Goal: Task Accomplishment & Management: Use online tool/utility

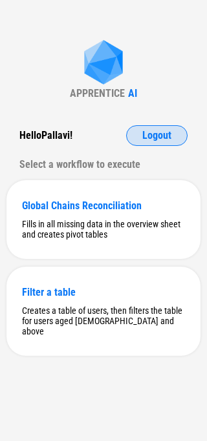
click at [169, 131] on span "Logout" at bounding box center [156, 136] width 29 height 10
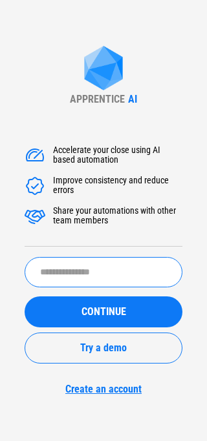
click at [43, 268] on input "text" at bounding box center [104, 272] width 158 height 30
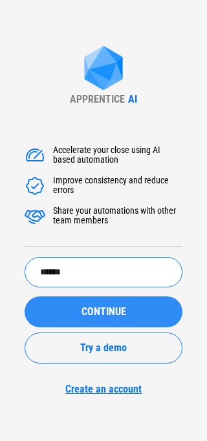
type input "******"
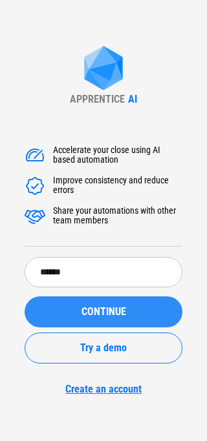
click at [62, 303] on button "CONTINUE" at bounding box center [104, 312] width 158 height 31
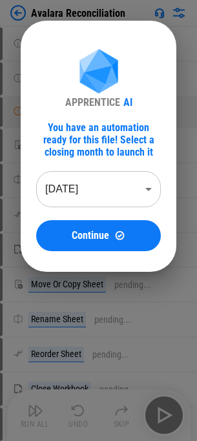
click at [73, 202] on body "Avalara Reconciliation User information pending... User information pending... …" at bounding box center [98, 220] width 197 height 441
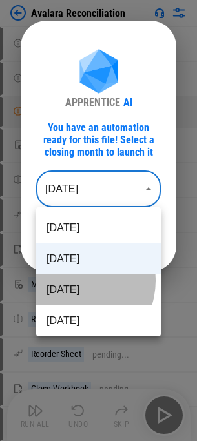
click at [74, 281] on li "Jul 2025" at bounding box center [98, 290] width 125 height 31
type input "********"
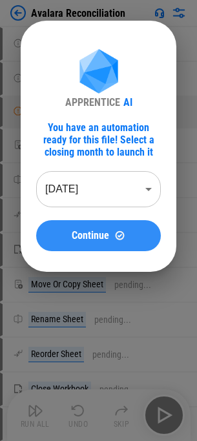
click at [87, 250] on button "Continue" at bounding box center [98, 235] width 125 height 31
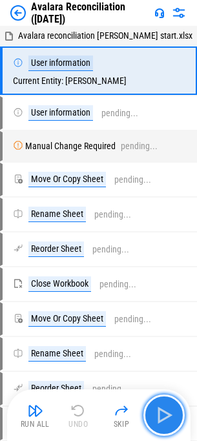
click at [157, 410] on img "button" at bounding box center [164, 415] width 21 height 21
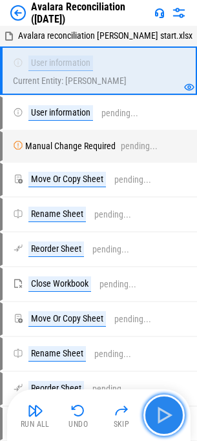
click at [157, 410] on img "button" at bounding box center [164, 415] width 21 height 21
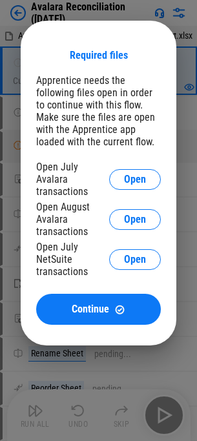
click at [157, 410] on div at bounding box center [98, 220] width 197 height 441
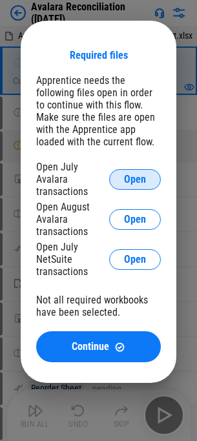
click at [138, 177] on span "Open" at bounding box center [135, 180] width 22 height 10
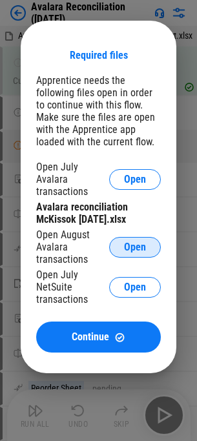
click at [113, 237] on button "Open" at bounding box center [135, 247] width 52 height 21
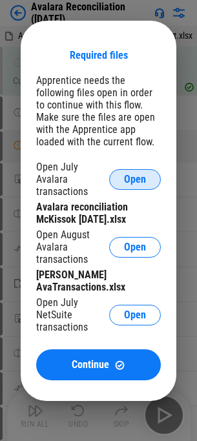
click at [146, 178] on button "Open" at bounding box center [135, 179] width 52 height 21
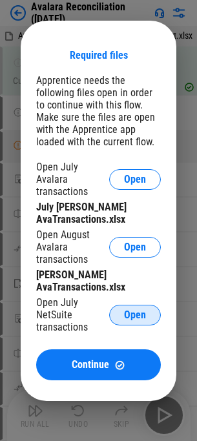
click at [144, 312] on button "Open" at bounding box center [135, 315] width 52 height 21
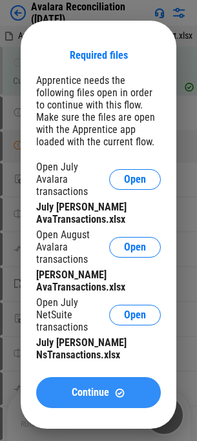
click at [76, 377] on button "Continue" at bounding box center [98, 392] width 125 height 31
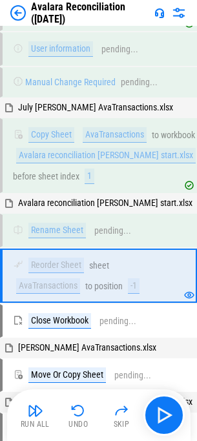
scroll to position [135, 0]
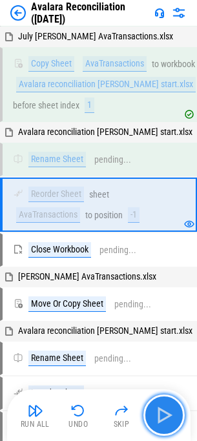
click at [159, 419] on img "button" at bounding box center [164, 415] width 21 height 21
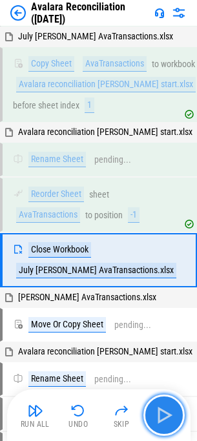
click at [159, 419] on img "button" at bounding box center [164, 415] width 21 height 21
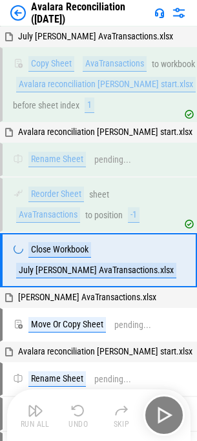
click at [159, 419] on div "Run All Undo Skip" at bounding box center [100, 415] width 171 height 41
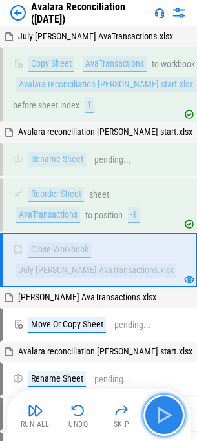
click at [172, 409] on img "button" at bounding box center [164, 415] width 21 height 21
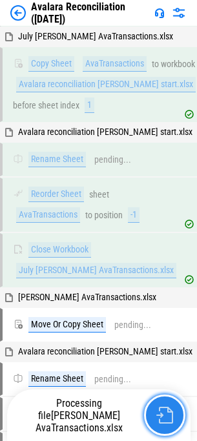
click at [165, 416] on img "button" at bounding box center [164, 415] width 17 height 17
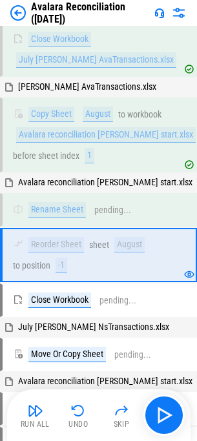
scroll to position [396, 0]
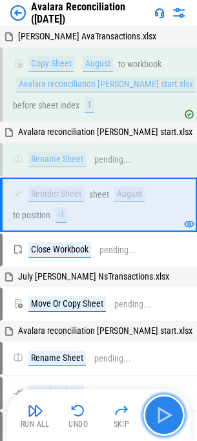
click at [165, 416] on img "button" at bounding box center [164, 415] width 21 height 21
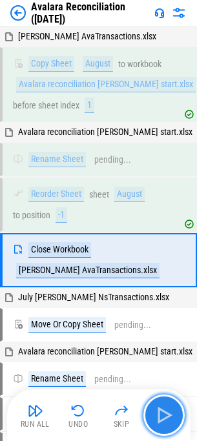
click at [165, 416] on img "button" at bounding box center [164, 415] width 21 height 21
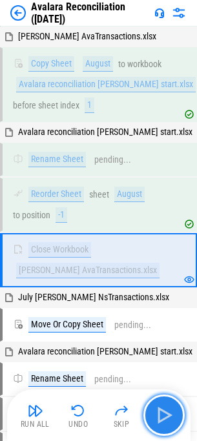
click at [165, 416] on img "button" at bounding box center [164, 415] width 21 height 21
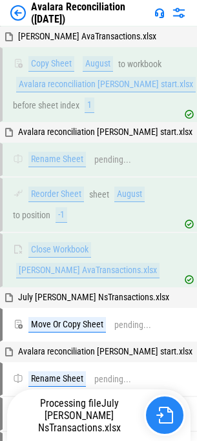
click at [165, 416] on img "button" at bounding box center [164, 415] width 17 height 17
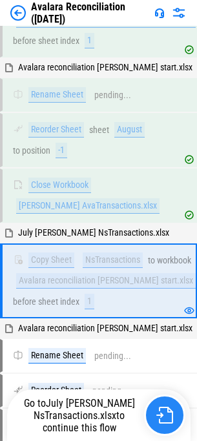
scroll to position [544, 0]
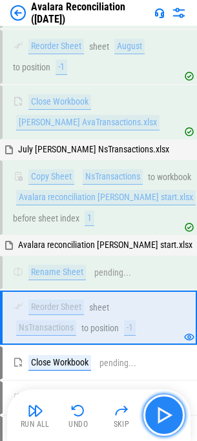
click at [165, 416] on img "button" at bounding box center [164, 415] width 21 height 21
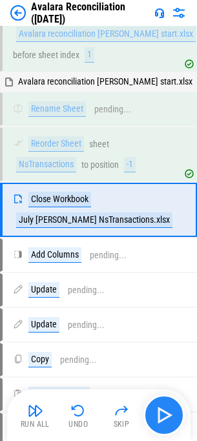
scroll to position [728, 0]
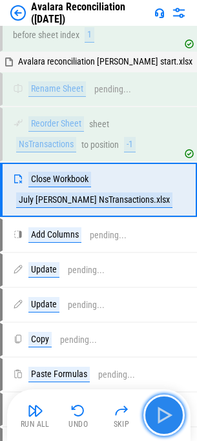
click at [165, 416] on img "button" at bounding box center [164, 415] width 21 height 21
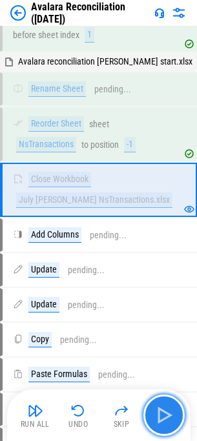
click at [165, 416] on img "button" at bounding box center [164, 415] width 21 height 21
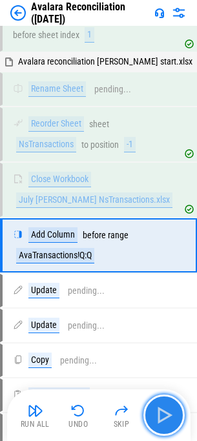
click at [165, 416] on img "button" at bounding box center [164, 415] width 21 height 21
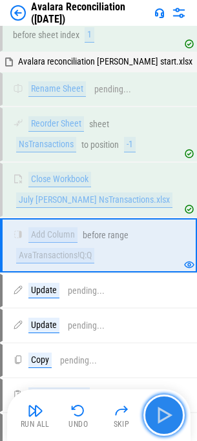
click at [166, 405] on img "button" at bounding box center [164, 415] width 21 height 21
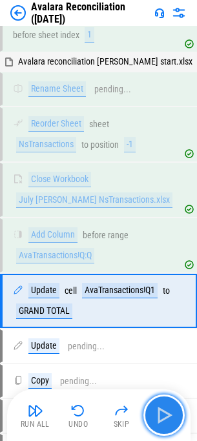
click at [166, 405] on img "button" at bounding box center [164, 415] width 21 height 21
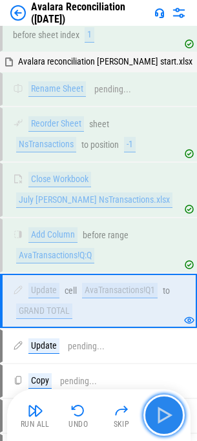
click at [166, 405] on img "button" at bounding box center [164, 415] width 21 height 21
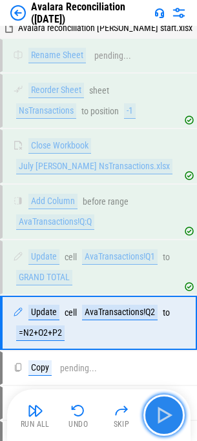
click at [166, 405] on img "button" at bounding box center [164, 415] width 21 height 21
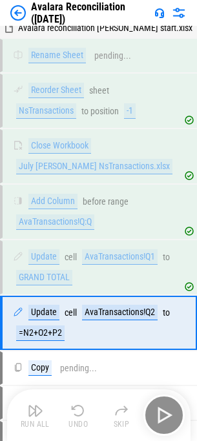
scroll to position [895, 0]
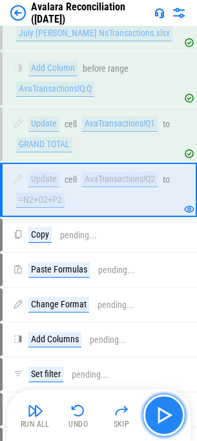
click at [166, 405] on img "button" at bounding box center [164, 415] width 21 height 21
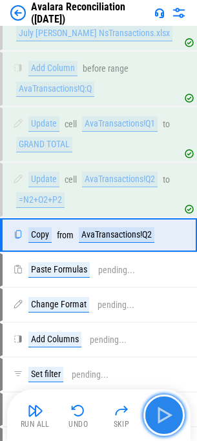
click at [166, 405] on img "button" at bounding box center [164, 415] width 21 height 21
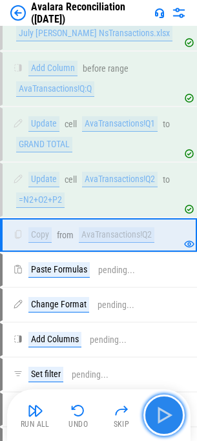
click at [166, 405] on img "button" at bounding box center [164, 415] width 21 height 21
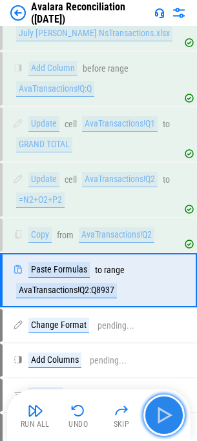
click at [166, 405] on img "button" at bounding box center [164, 415] width 21 height 21
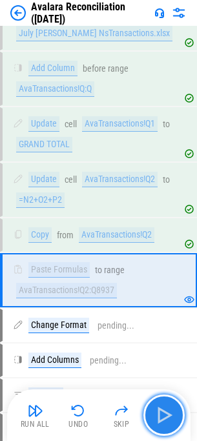
click at [166, 405] on img "button" at bounding box center [164, 415] width 21 height 21
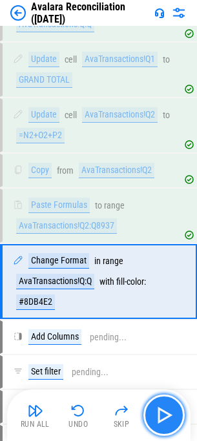
scroll to position [1051, 0]
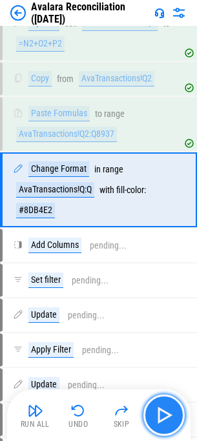
click at [166, 405] on img "button" at bounding box center [164, 415] width 21 height 21
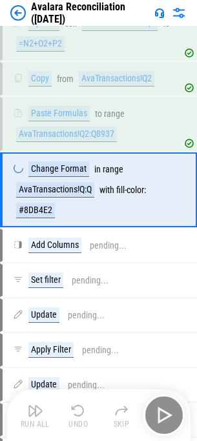
click at [166, 405] on div "Run All Undo Skip" at bounding box center [100, 415] width 171 height 41
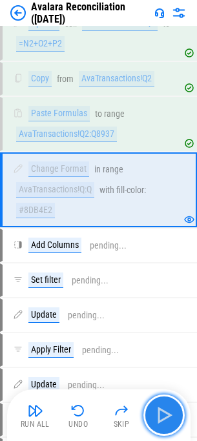
click at [166, 405] on img "button" at bounding box center [164, 415] width 21 height 21
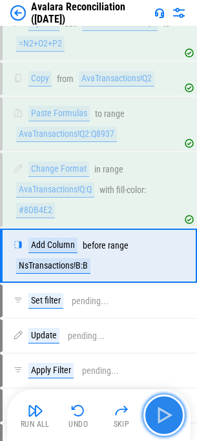
click at [157, 411] on img "button" at bounding box center [164, 415] width 21 height 21
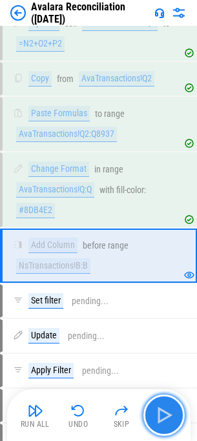
click at [157, 411] on img "button" at bounding box center [164, 415] width 21 height 21
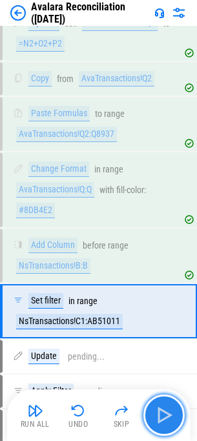
click at [157, 411] on img "button" at bounding box center [164, 415] width 21 height 21
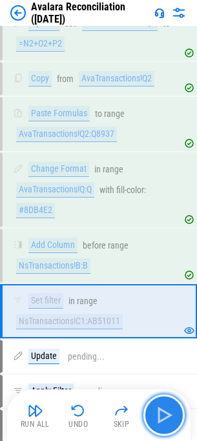
click at [157, 411] on img "button" at bounding box center [164, 415] width 21 height 21
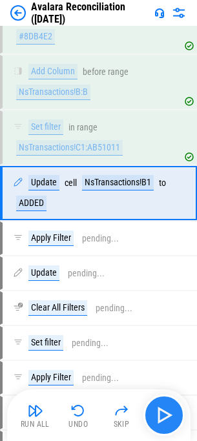
scroll to position [1228, 0]
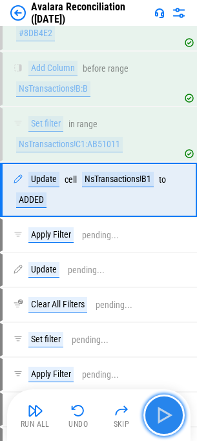
click at [157, 411] on img "button" at bounding box center [164, 415] width 21 height 21
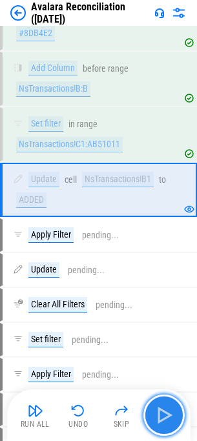
click at [157, 411] on img "button" at bounding box center [164, 415] width 21 height 21
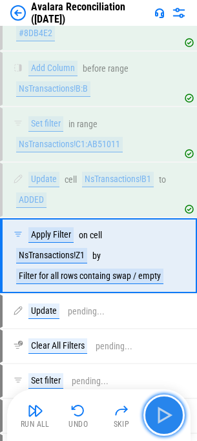
click at [157, 411] on img "button" at bounding box center [164, 415] width 21 height 21
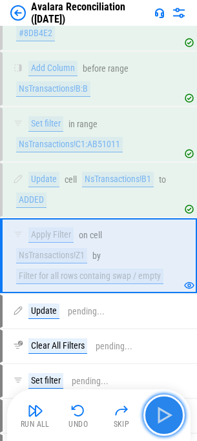
click at [157, 411] on img "button" at bounding box center [164, 415] width 21 height 21
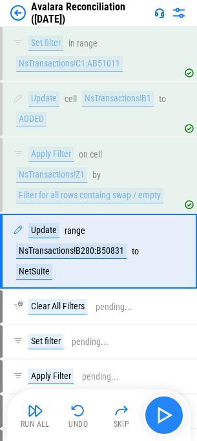
scroll to position [1370, 0]
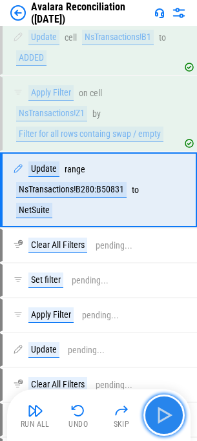
click at [157, 411] on img "button" at bounding box center [164, 415] width 21 height 21
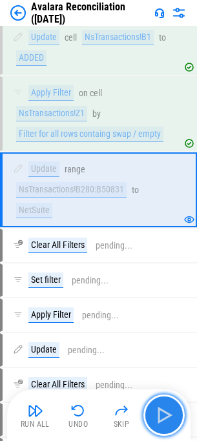
click at [157, 411] on img "button" at bounding box center [164, 415] width 21 height 21
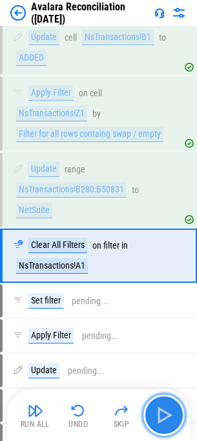
click at [157, 411] on img "button" at bounding box center [164, 415] width 21 height 21
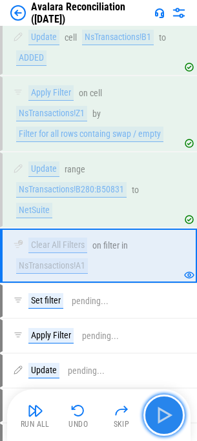
click at [158, 409] on img "button" at bounding box center [164, 415] width 21 height 21
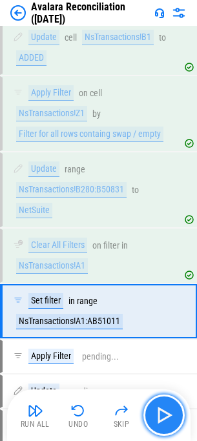
click at [158, 409] on img "button" at bounding box center [164, 415] width 21 height 21
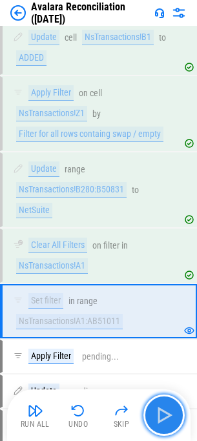
click at [165, 407] on img "button" at bounding box center [164, 415] width 21 height 21
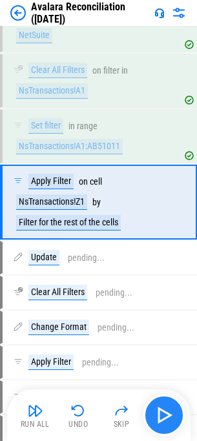
scroll to position [1558, 0]
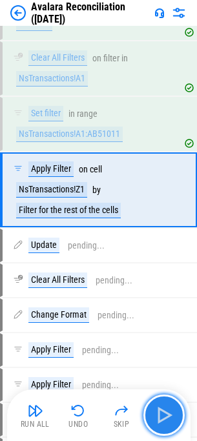
click at [165, 407] on img "button" at bounding box center [164, 415] width 21 height 21
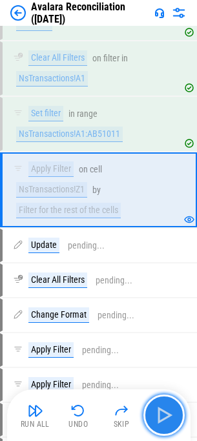
click at [165, 407] on img "button" at bounding box center [164, 415] width 21 height 21
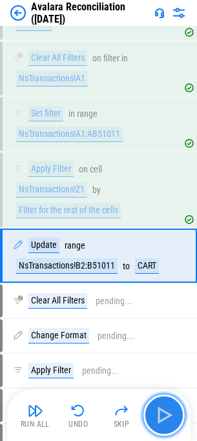
click at [165, 407] on img "button" at bounding box center [164, 415] width 21 height 21
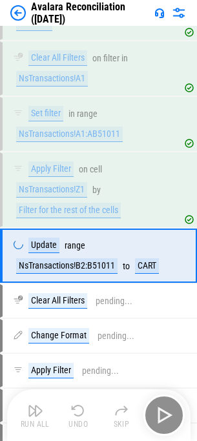
click at [165, 407] on div "Run All Undo Skip" at bounding box center [100, 415] width 171 height 41
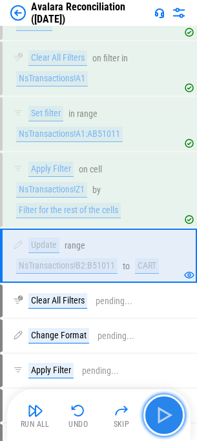
click at [165, 407] on img "button" at bounding box center [164, 415] width 21 height 21
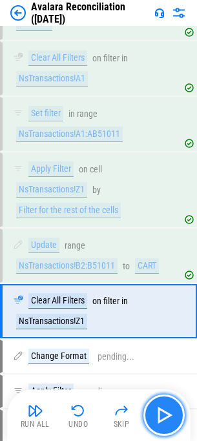
click at [173, 401] on button "button" at bounding box center [163, 415] width 41 height 41
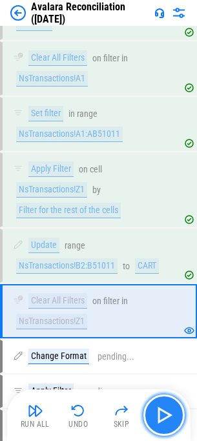
click at [164, 399] on button "button" at bounding box center [163, 415] width 41 height 41
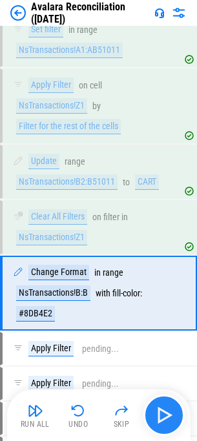
scroll to position [1745, 0]
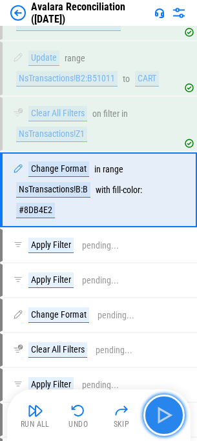
click at [171, 412] on img "button" at bounding box center [164, 415] width 21 height 21
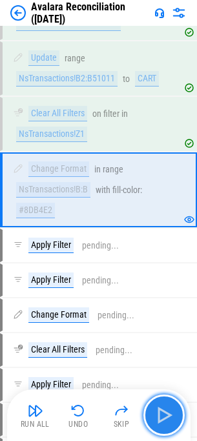
click at [171, 412] on img "button" at bounding box center [164, 415] width 21 height 21
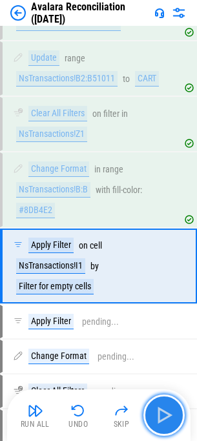
click at [174, 419] on img "button" at bounding box center [164, 415] width 21 height 21
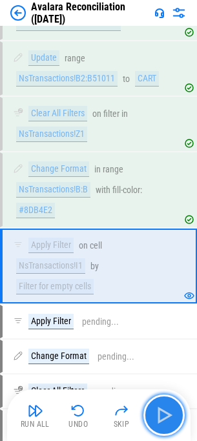
click at [174, 419] on img "button" at bounding box center [164, 415] width 21 height 21
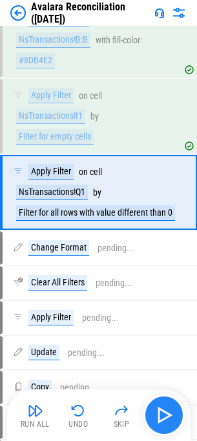
scroll to position [1898, 0]
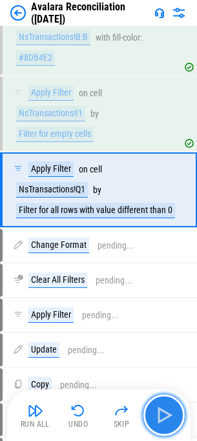
click at [174, 419] on img "button" at bounding box center [164, 415] width 21 height 21
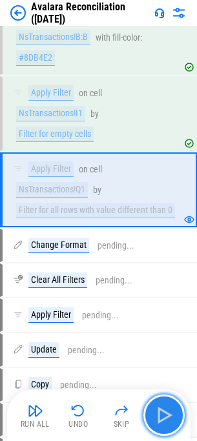
click at [174, 419] on img "button" at bounding box center [164, 415] width 21 height 21
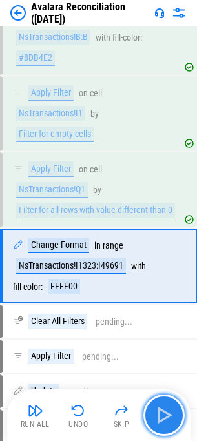
click at [174, 419] on img "button" at bounding box center [164, 415] width 21 height 21
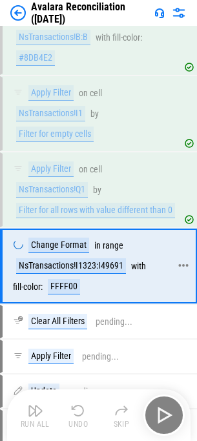
scroll to position [1972, 0]
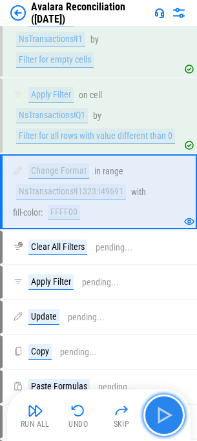
click at [176, 407] on button "button" at bounding box center [163, 415] width 41 height 41
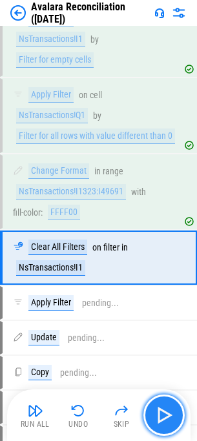
click at [176, 407] on button "button" at bounding box center [163, 415] width 41 height 41
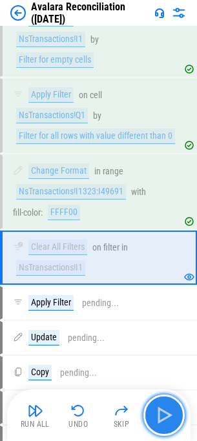
click at [176, 407] on button "button" at bounding box center [163, 415] width 41 height 41
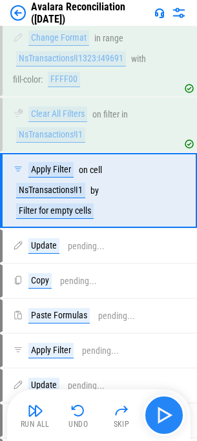
scroll to position [2106, 0]
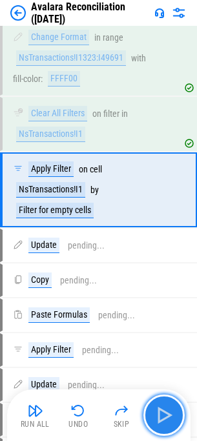
click at [176, 407] on button "button" at bounding box center [163, 415] width 41 height 41
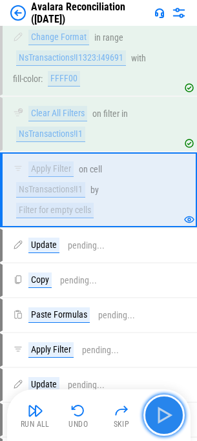
click at [176, 407] on button "button" at bounding box center [163, 415] width 41 height 41
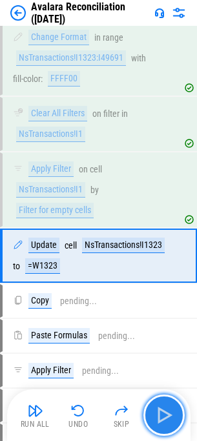
click at [176, 407] on button "button" at bounding box center [163, 415] width 41 height 41
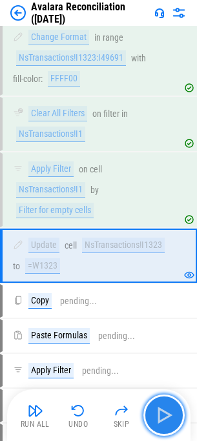
click at [176, 407] on button "button" at bounding box center [163, 415] width 41 height 41
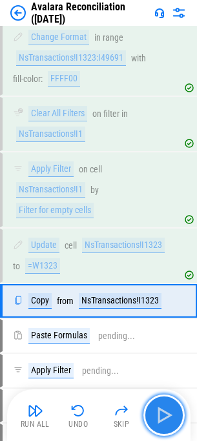
click at [176, 407] on button "button" at bounding box center [163, 415] width 41 height 41
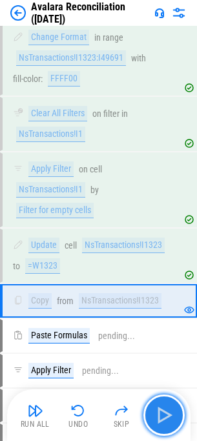
click at [176, 407] on button "button" at bounding box center [163, 415] width 41 height 41
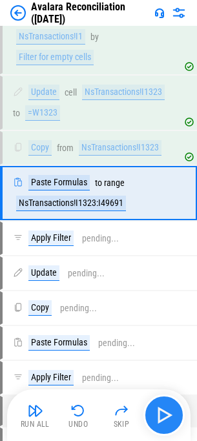
scroll to position [2262, 0]
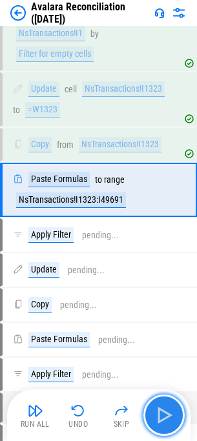
click at [176, 407] on button "button" at bounding box center [163, 415] width 41 height 41
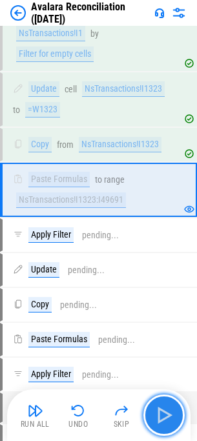
click at [157, 409] on img "button" at bounding box center [164, 415] width 21 height 21
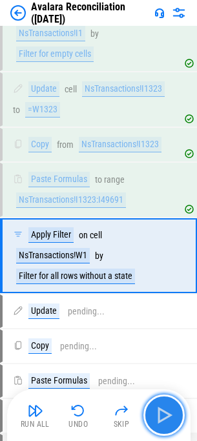
click at [157, 409] on img "button" at bounding box center [164, 415] width 21 height 21
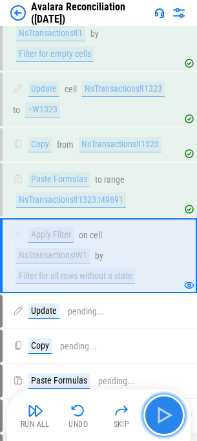
click at [152, 402] on button "button" at bounding box center [163, 415] width 41 height 41
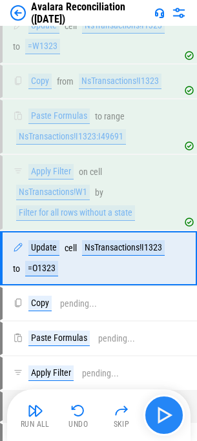
scroll to position [2394, 0]
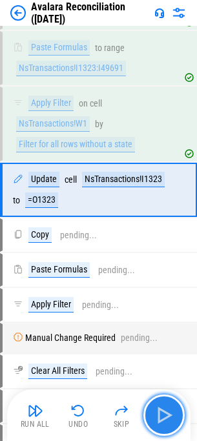
click at [152, 402] on button "button" at bounding box center [163, 415] width 41 height 41
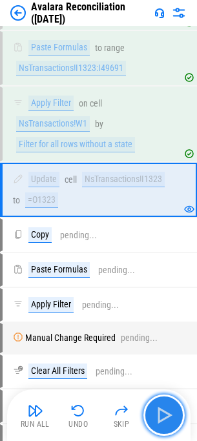
click at [164, 427] on button "button" at bounding box center [163, 415] width 41 height 41
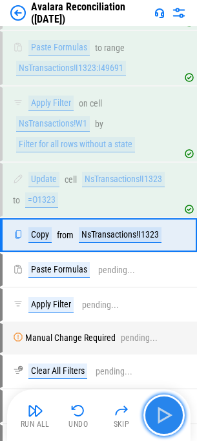
click at [164, 427] on button "button" at bounding box center [163, 415] width 41 height 41
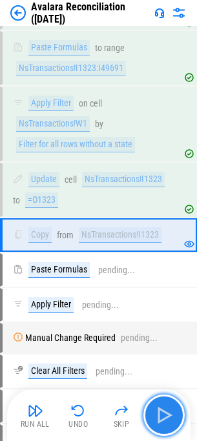
click at [164, 427] on button "button" at bounding box center [163, 415] width 41 height 41
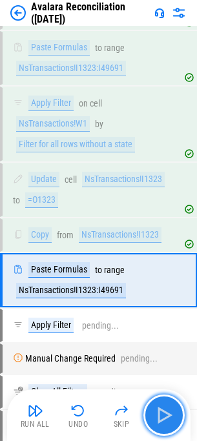
click at [164, 427] on button "button" at bounding box center [163, 415] width 41 height 41
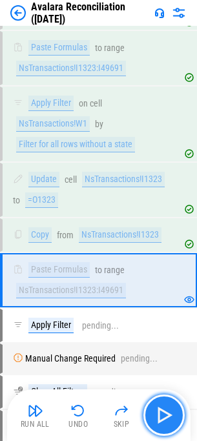
click at [173, 427] on button "button" at bounding box center [163, 415] width 41 height 41
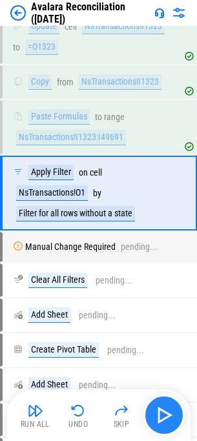
scroll to position [2551, 0]
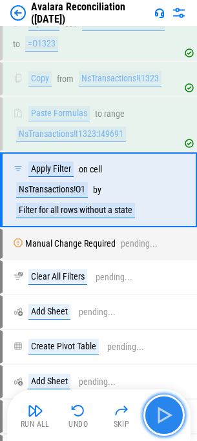
click at [173, 427] on button "button" at bounding box center [163, 415] width 41 height 41
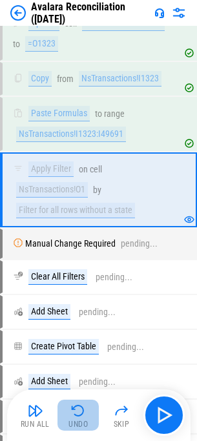
click at [70, 412] on button "Undo" at bounding box center [78, 415] width 41 height 31
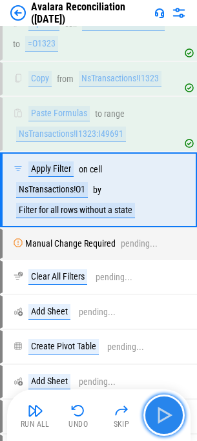
click at [170, 412] on img "button" at bounding box center [164, 415] width 21 height 21
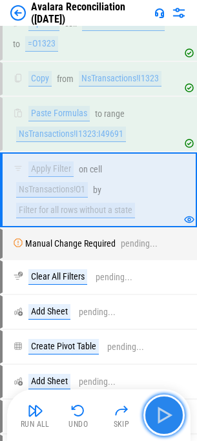
click at [160, 414] on img "button" at bounding box center [164, 415] width 21 height 21
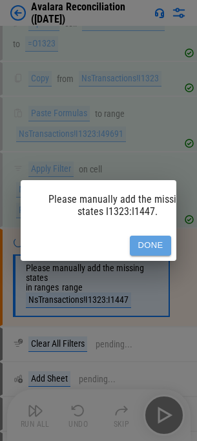
click at [135, 247] on button "Done" at bounding box center [150, 246] width 41 height 20
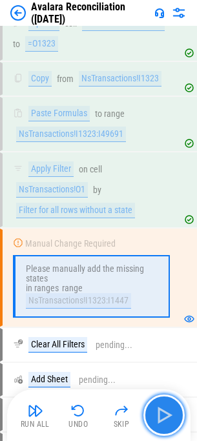
click at [154, 410] on img "button" at bounding box center [164, 415] width 21 height 21
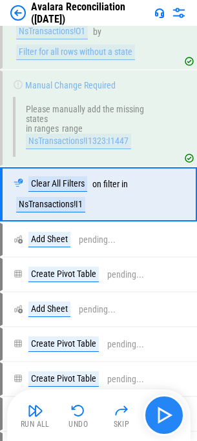
scroll to position [2713, 0]
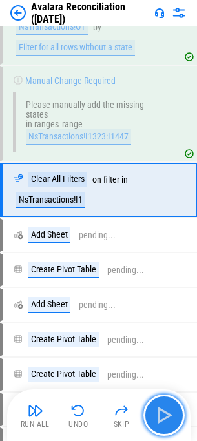
click at [154, 410] on img "button" at bounding box center [164, 415] width 21 height 21
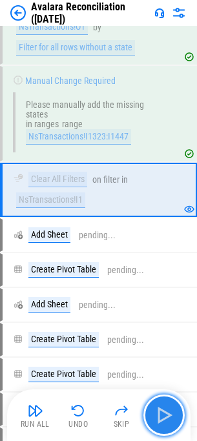
click at [153, 418] on button "button" at bounding box center [163, 415] width 41 height 41
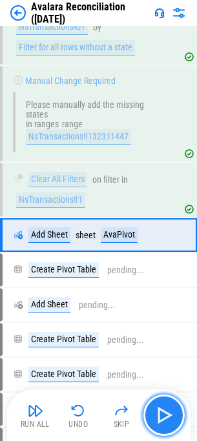
click at [153, 418] on button "button" at bounding box center [163, 415] width 41 height 41
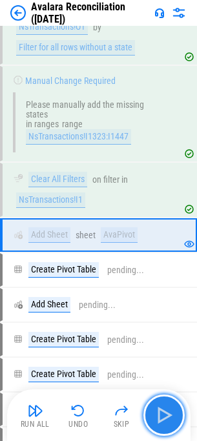
click at [153, 418] on button "button" at bounding box center [163, 415] width 41 height 41
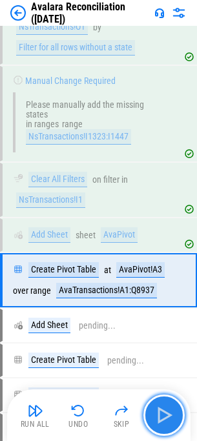
click at [153, 418] on button "button" at bounding box center [163, 415] width 41 height 41
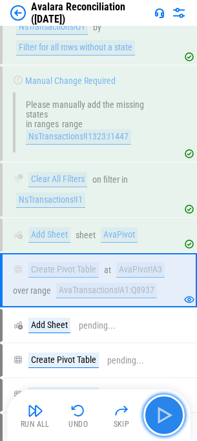
click at [153, 418] on button "button" at bounding box center [163, 415] width 41 height 41
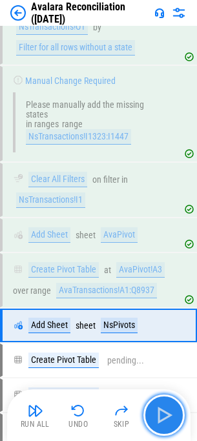
click at [153, 418] on button "button" at bounding box center [163, 415] width 41 height 41
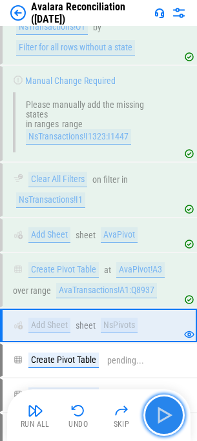
click at [153, 418] on button "button" at bounding box center [163, 415] width 41 height 41
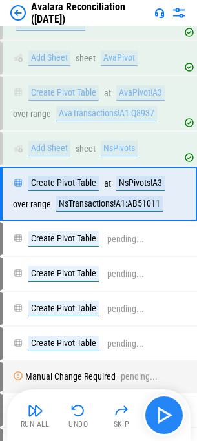
scroll to position [2894, 0]
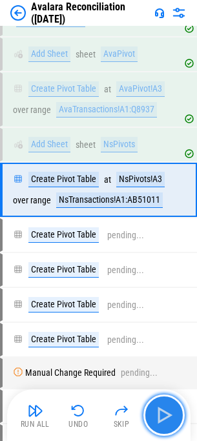
click at [153, 418] on button "button" at bounding box center [163, 415] width 41 height 41
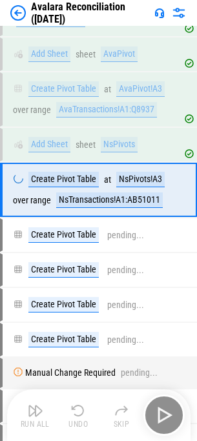
click at [153, 418] on div "Run All Undo Skip" at bounding box center [100, 415] width 171 height 41
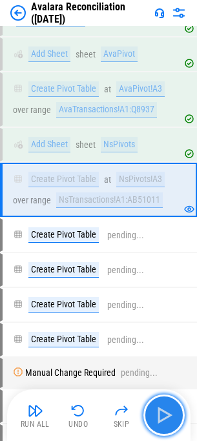
click at [153, 418] on button "button" at bounding box center [163, 415] width 41 height 41
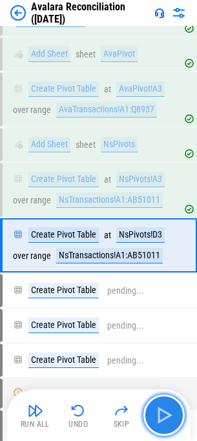
click at [153, 418] on button "button" at bounding box center [163, 415] width 41 height 41
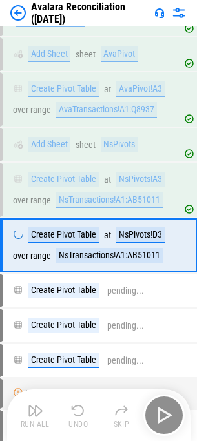
click at [153, 418] on div "Run All Undo Skip" at bounding box center [100, 415] width 171 height 41
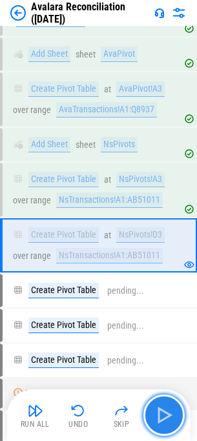
click at [153, 418] on button "button" at bounding box center [163, 415] width 41 height 41
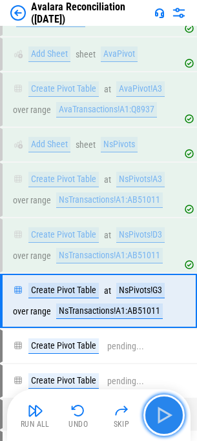
click at [153, 418] on button "button" at bounding box center [163, 415] width 41 height 41
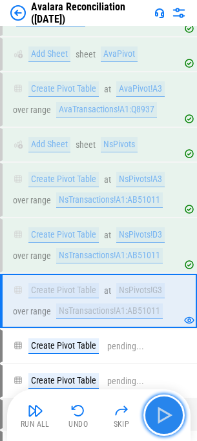
click at [153, 418] on button "button" at bounding box center [163, 415] width 41 height 41
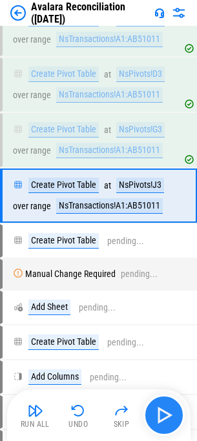
scroll to position [3061, 0]
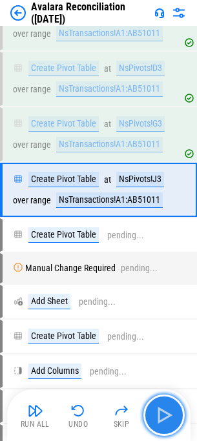
click at [153, 418] on button "button" at bounding box center [163, 415] width 41 height 41
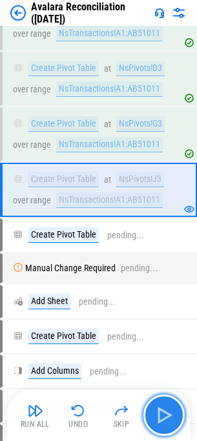
click at [153, 418] on button "button" at bounding box center [163, 415] width 41 height 41
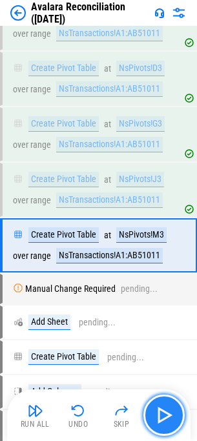
click at [153, 418] on button "button" at bounding box center [163, 415] width 41 height 41
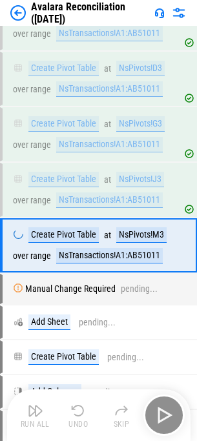
click at [153, 418] on div "Run All Undo Skip" at bounding box center [100, 415] width 171 height 41
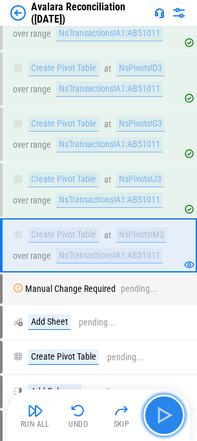
click at [153, 418] on button "button" at bounding box center [163, 415] width 41 height 41
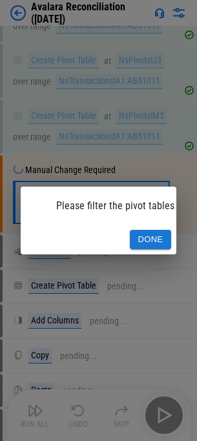
scroll to position [3184, 0]
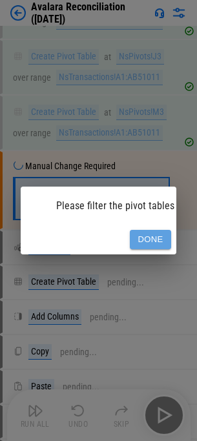
click at [150, 244] on button "Done" at bounding box center [150, 240] width 41 height 20
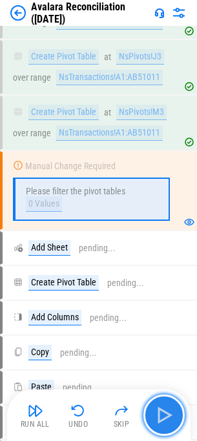
click at [149, 410] on button "button" at bounding box center [163, 415] width 41 height 41
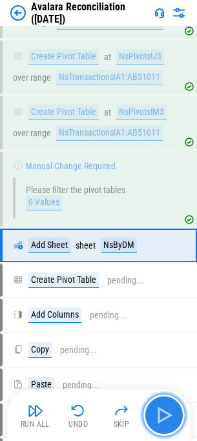
click at [160, 410] on img "button" at bounding box center [164, 415] width 21 height 21
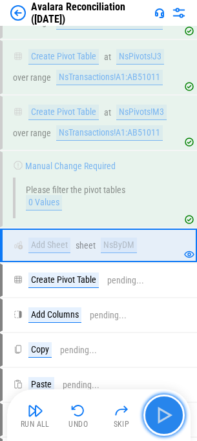
click at [160, 410] on img "button" at bounding box center [164, 415] width 21 height 21
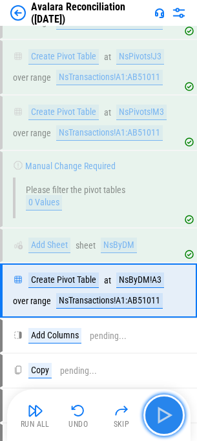
click at [160, 410] on img "button" at bounding box center [164, 415] width 21 height 21
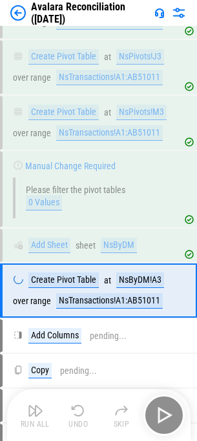
click at [160, 410] on div "Run All Undo Skip" at bounding box center [100, 415] width 171 height 41
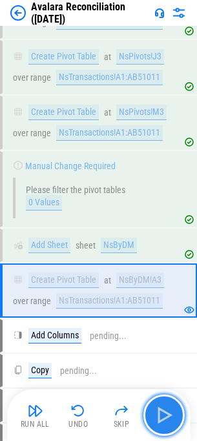
click at [160, 410] on img "button" at bounding box center [164, 415] width 21 height 21
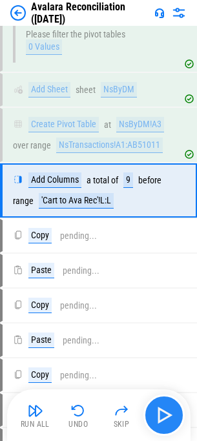
scroll to position [3340, 0]
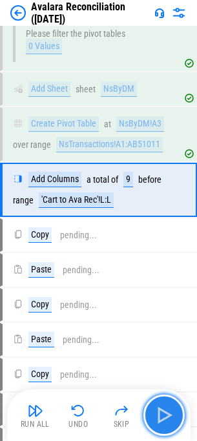
click at [160, 410] on img "button" at bounding box center [164, 415] width 21 height 21
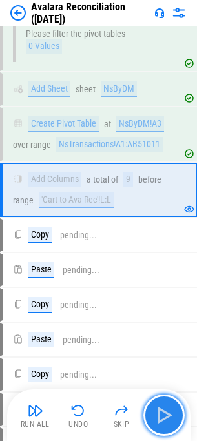
click at [160, 410] on img "button" at bounding box center [164, 415] width 21 height 21
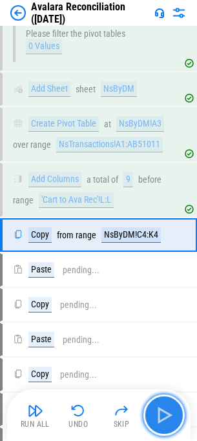
click at [179, 411] on button "button" at bounding box center [163, 415] width 41 height 41
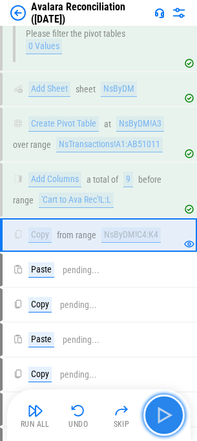
click at [167, 418] on img "button" at bounding box center [164, 415] width 21 height 21
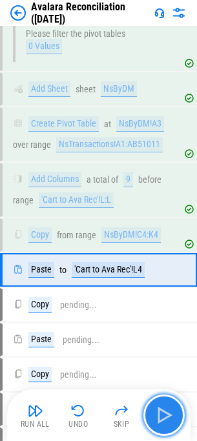
click at [167, 418] on img "button" at bounding box center [164, 415] width 21 height 21
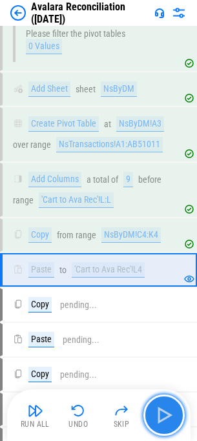
click at [167, 418] on img "button" at bounding box center [164, 415] width 21 height 21
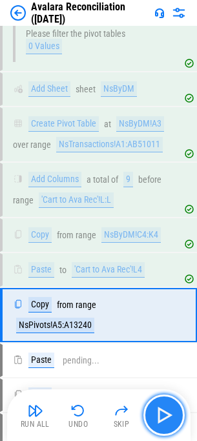
click at [167, 418] on img "button" at bounding box center [164, 415] width 21 height 21
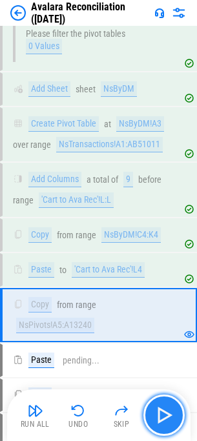
click at [167, 418] on img "button" at bounding box center [164, 415] width 21 height 21
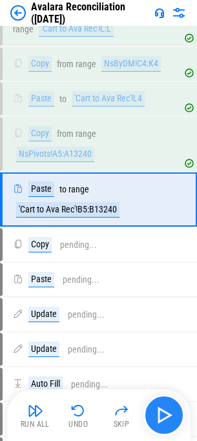
scroll to position [3521, 0]
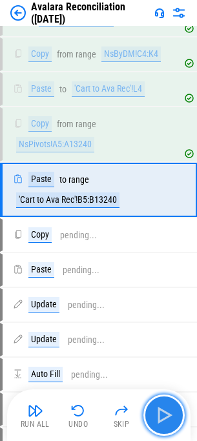
click at [167, 418] on img "button" at bounding box center [164, 415] width 21 height 21
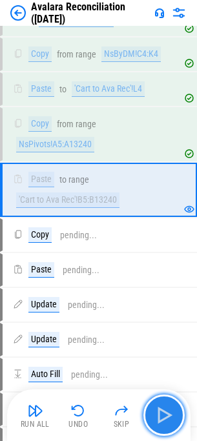
click at [184, 414] on button "button" at bounding box center [163, 415] width 41 height 41
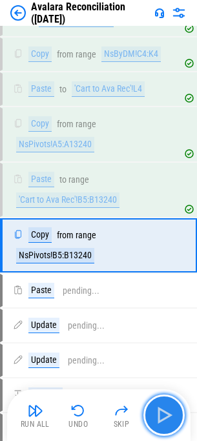
click at [174, 416] on img "button" at bounding box center [164, 415] width 21 height 21
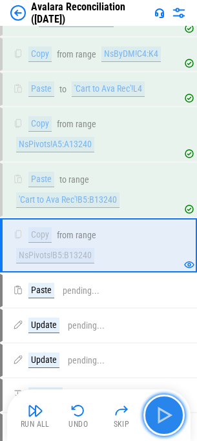
click at [174, 416] on img "button" at bounding box center [164, 415] width 21 height 21
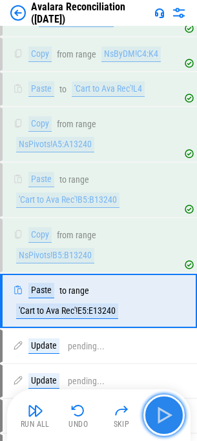
click at [174, 416] on img "button" at bounding box center [164, 415] width 21 height 21
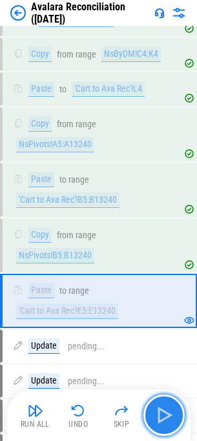
click at [174, 416] on img "button" at bounding box center [164, 415] width 21 height 21
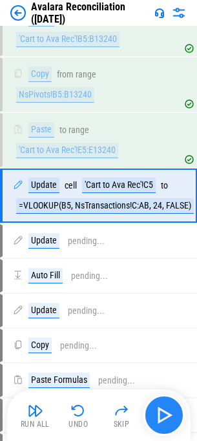
scroll to position [3688, 0]
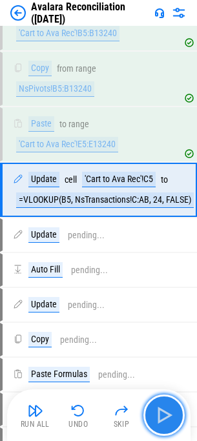
click at [174, 416] on img "button" at bounding box center [164, 415] width 21 height 21
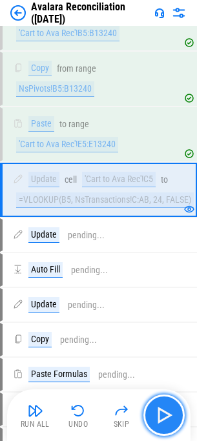
click at [174, 416] on img "button" at bounding box center [164, 415] width 21 height 21
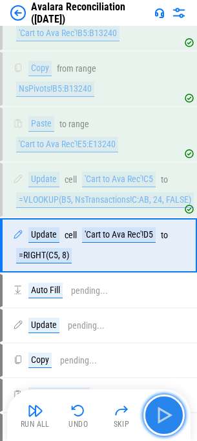
click at [174, 416] on img "button" at bounding box center [164, 415] width 21 height 21
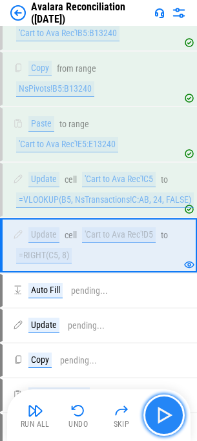
click at [174, 416] on img "button" at bounding box center [164, 415] width 21 height 21
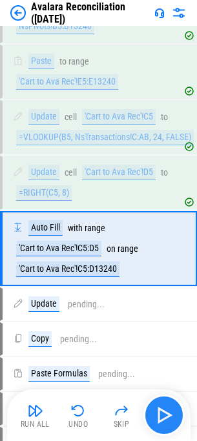
scroll to position [3810, 0]
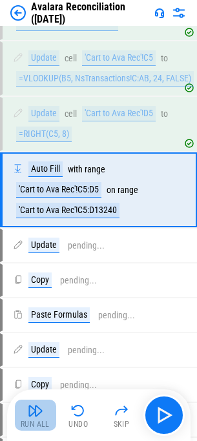
click at [25, 410] on button "Run All" at bounding box center [35, 415] width 41 height 31
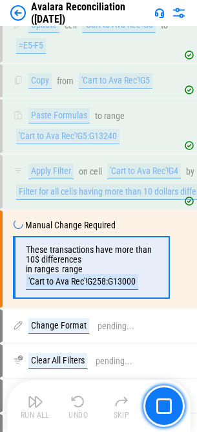
scroll to position [4250, 0]
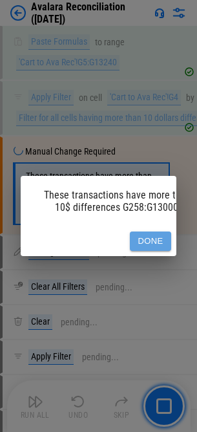
click at [153, 244] on button "Done" at bounding box center [150, 241] width 41 height 20
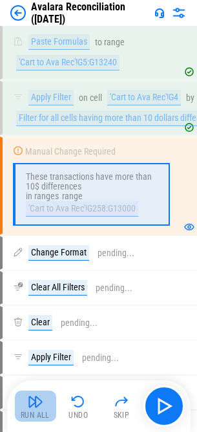
click at [26, 402] on button "Run All" at bounding box center [35, 405] width 41 height 31
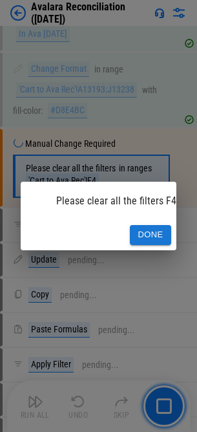
scroll to position [6135, 0]
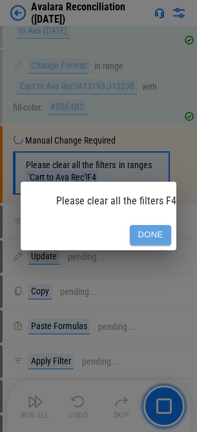
click at [133, 231] on button "Done" at bounding box center [150, 235] width 41 height 20
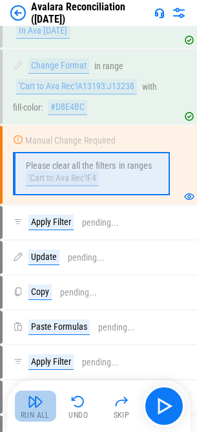
click at [32, 401] on img "button" at bounding box center [36, 402] width 16 height 16
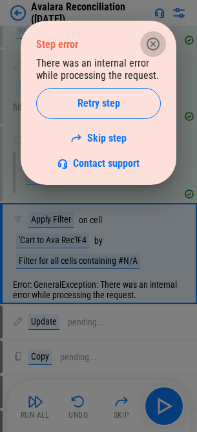
click at [156, 52] on button "button" at bounding box center [153, 44] width 26 height 26
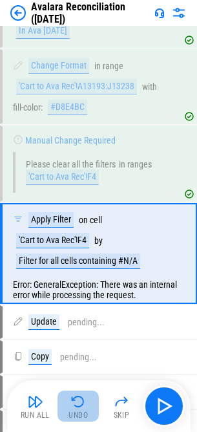
click at [77, 408] on img "button" at bounding box center [78, 402] width 16 height 16
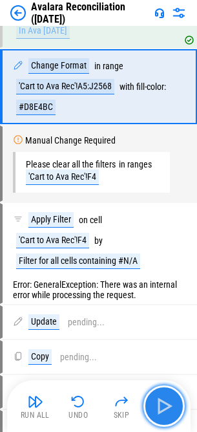
click at [160, 404] on img "button" at bounding box center [164, 406] width 21 height 21
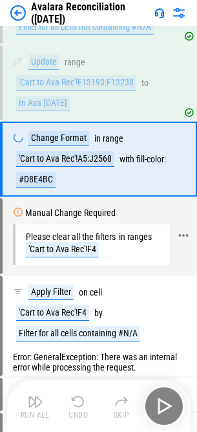
scroll to position [6062, 0]
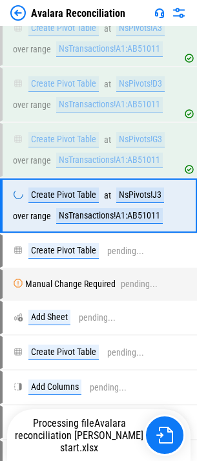
scroll to position [3052, 0]
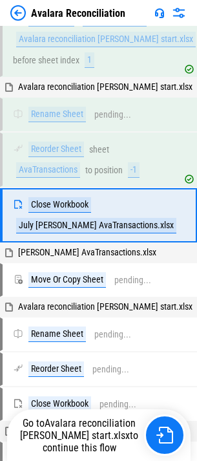
scroll to position [181, 0]
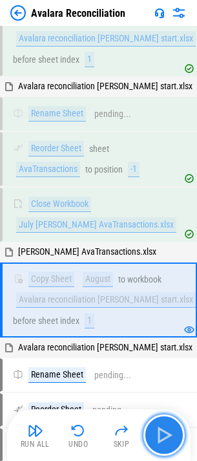
click at [165, 436] on img "button" at bounding box center [164, 435] width 21 height 21
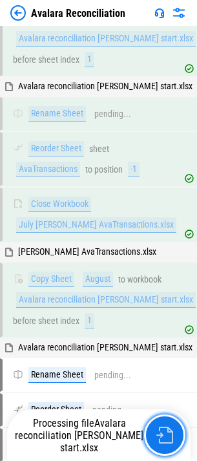
click at [165, 436] on img "button" at bounding box center [164, 435] width 17 height 17
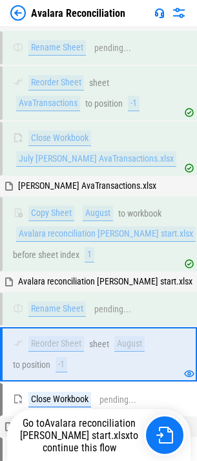
scroll to position [387, 0]
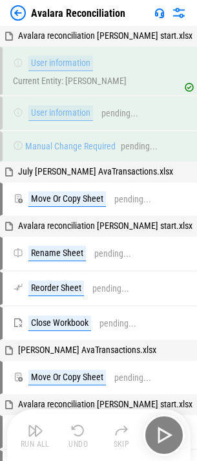
click at [154, 440] on div "Run All Undo Skip" at bounding box center [100, 434] width 171 height 41
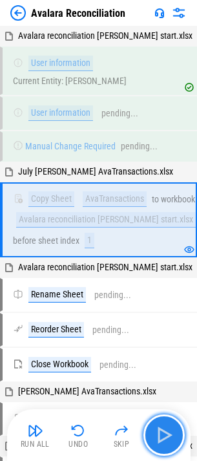
click at [165, 435] on img "button" at bounding box center [164, 435] width 21 height 21
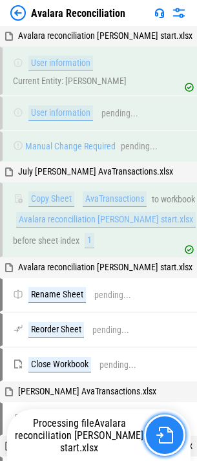
click at [159, 439] on img "button" at bounding box center [164, 435] width 17 height 17
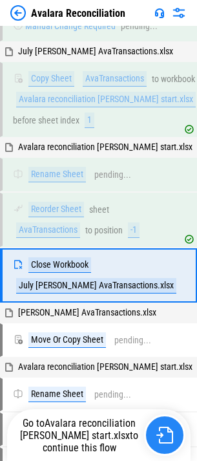
scroll to position [181, 0]
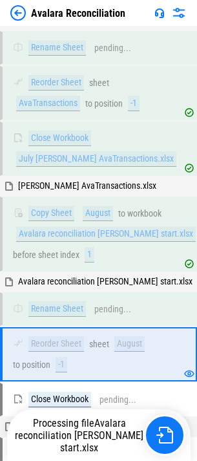
scroll to position [387, 0]
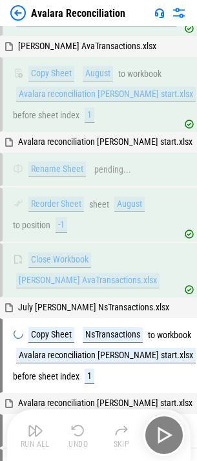
click at [165, 436] on div "Run All Undo Skip" at bounding box center [100, 434] width 171 height 41
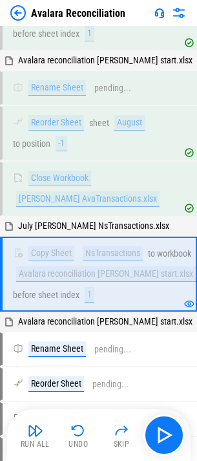
scroll to position [535, 0]
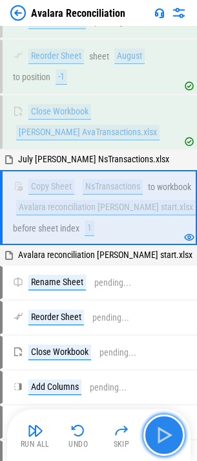
click at [165, 436] on img "button" at bounding box center [164, 435] width 21 height 21
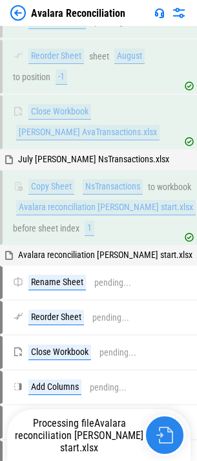
click at [165, 436] on img "button" at bounding box center [164, 435] width 17 height 17
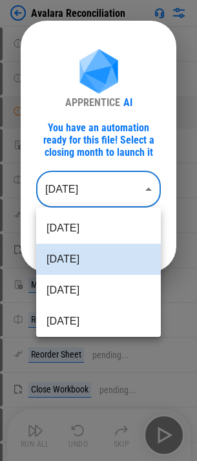
click at [85, 198] on body "Avalara Reconciliation User information pending... User information pending... …" at bounding box center [98, 230] width 197 height 461
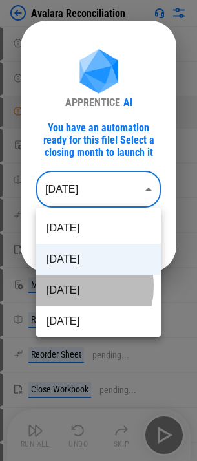
click at [58, 286] on li "Jul 2025" at bounding box center [98, 290] width 125 height 31
type input "********"
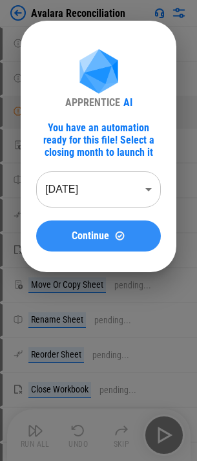
click at [97, 242] on button "Continue" at bounding box center [98, 235] width 125 height 31
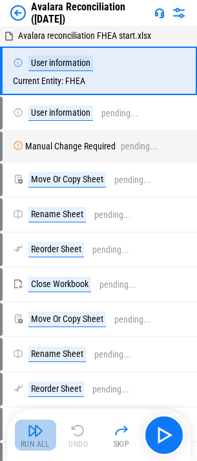
click at [34, 430] on img "button" at bounding box center [36, 431] width 16 height 16
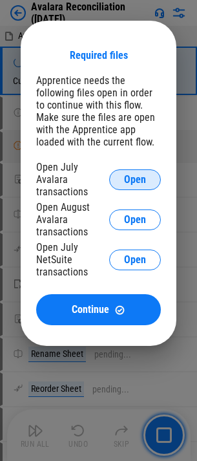
click at [145, 177] on span "Open" at bounding box center [135, 180] width 22 height 10
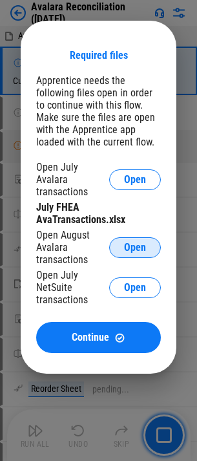
click at [142, 242] on span "Open" at bounding box center [135, 247] width 22 height 10
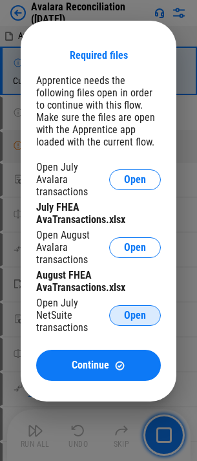
click at [129, 305] on button "Open" at bounding box center [135, 315] width 52 height 21
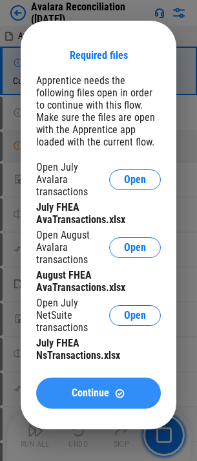
click at [79, 388] on span "Continue" at bounding box center [90, 393] width 37 height 10
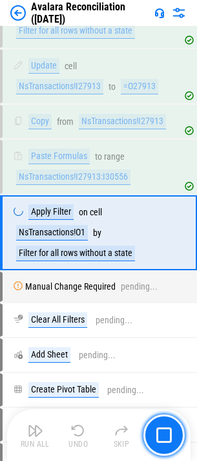
scroll to position [2541, 0]
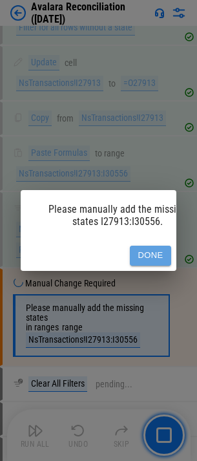
click at [147, 253] on button "Done" at bounding box center [150, 256] width 41 height 20
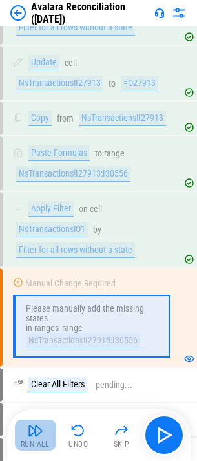
click at [36, 426] on img "button" at bounding box center [36, 431] width 16 height 16
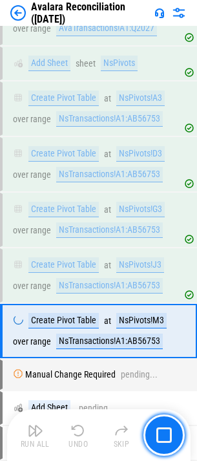
scroll to position [3107, 0]
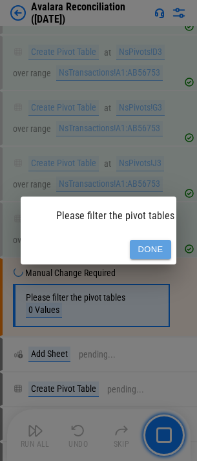
click at [149, 240] on button "Done" at bounding box center [150, 250] width 41 height 20
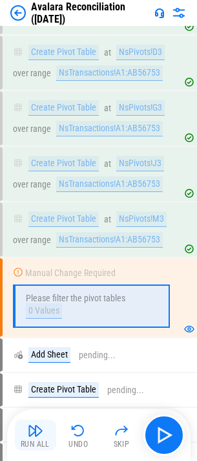
click at [37, 426] on img "button" at bounding box center [36, 431] width 16 height 16
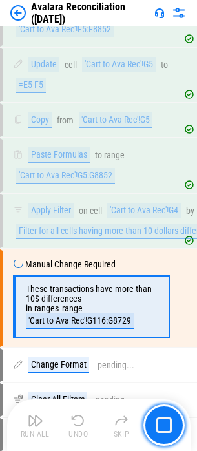
scroll to position [4240, 0]
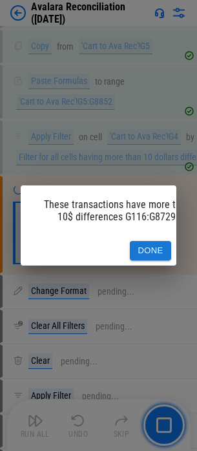
click at [160, 253] on button "Done" at bounding box center [150, 251] width 41 height 20
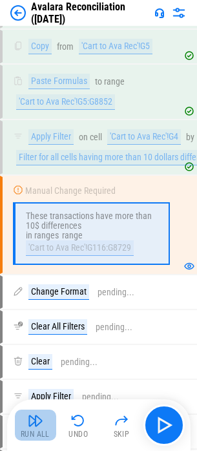
click at [46, 427] on button "Run All" at bounding box center [35, 425] width 41 height 31
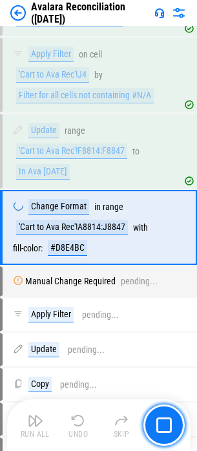
scroll to position [6006, 0]
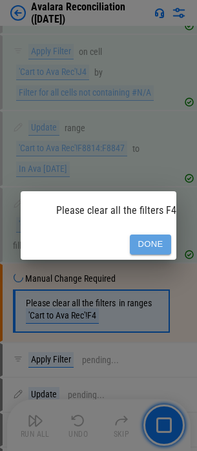
click at [143, 242] on button "Done" at bounding box center [150, 245] width 41 height 20
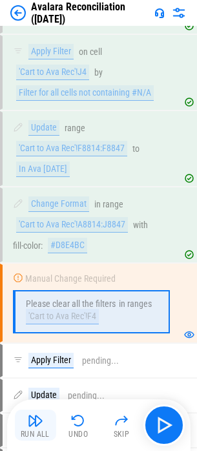
click at [34, 430] on div "Run All" at bounding box center [35, 434] width 29 height 8
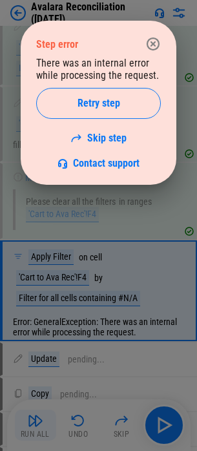
scroll to position [6174, 0]
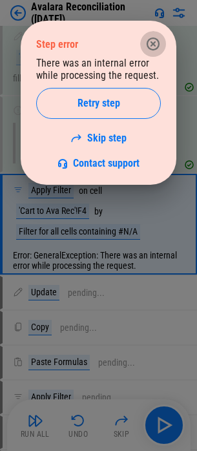
click at [152, 52] on button "button" at bounding box center [153, 44] width 26 height 26
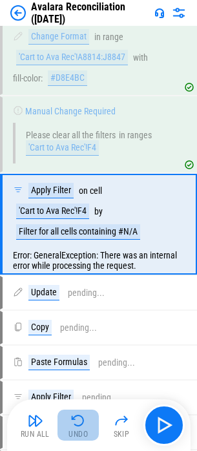
drag, startPoint x: 10, startPoint y: 370, endPoint x: 71, endPoint y: 423, distance: 81.1
click at [71, 423] on img "button" at bounding box center [78, 421] width 16 height 16
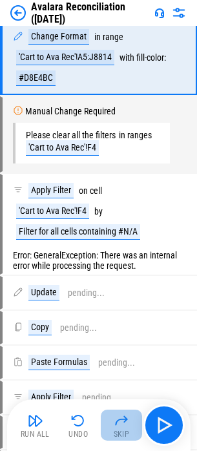
click at [118, 420] on img "button" at bounding box center [122, 421] width 16 height 16
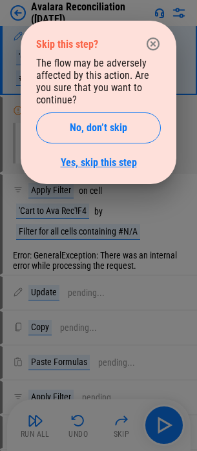
click at [96, 162] on link "Yes, skip this step" at bounding box center [99, 162] width 76 height 12
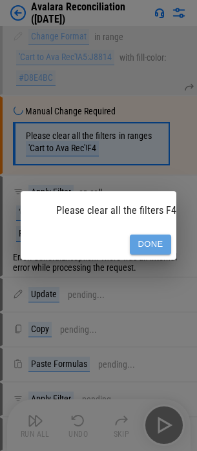
click at [158, 244] on button "Done" at bounding box center [150, 245] width 41 height 20
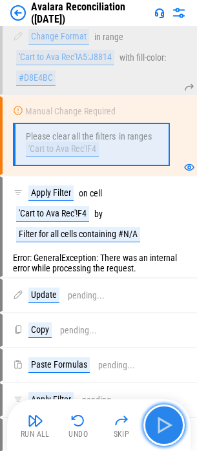
click at [160, 423] on img "button" at bounding box center [164, 425] width 21 height 21
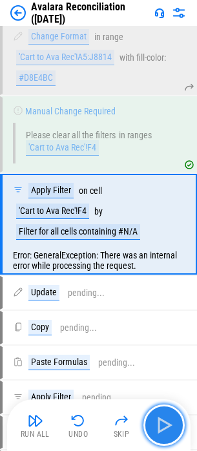
click at [160, 423] on img "button" at bounding box center [164, 425] width 21 height 21
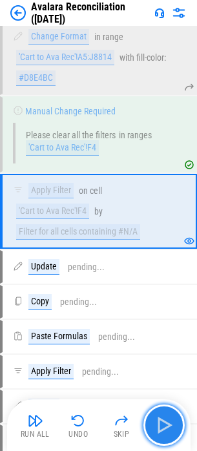
click at [160, 423] on img "button" at bounding box center [164, 425] width 21 height 21
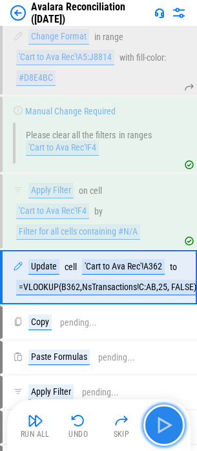
click at [160, 423] on img "button" at bounding box center [164, 425] width 21 height 21
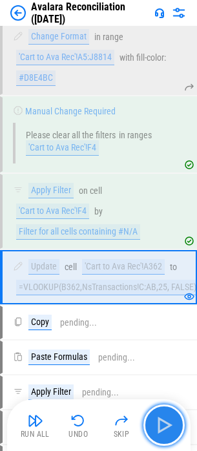
click at [160, 423] on img "button" at bounding box center [164, 425] width 21 height 21
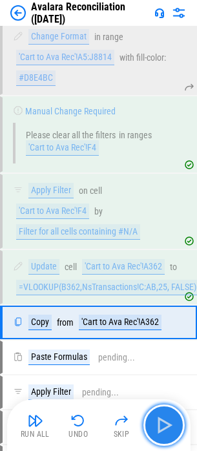
click at [160, 423] on img "button" at bounding box center [164, 425] width 21 height 21
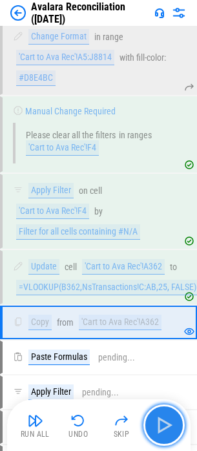
click at [160, 423] on img "button" at bounding box center [164, 425] width 21 height 21
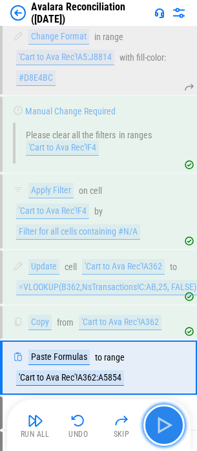
click at [160, 423] on img "button" at bounding box center [164, 425] width 21 height 21
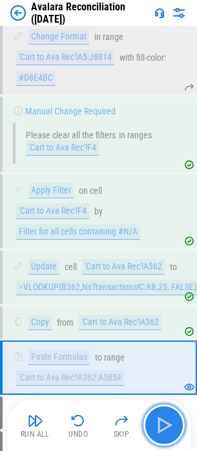
click at [160, 423] on img "button" at bounding box center [164, 425] width 21 height 21
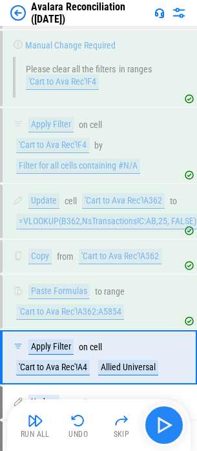
scroll to position [6372, 0]
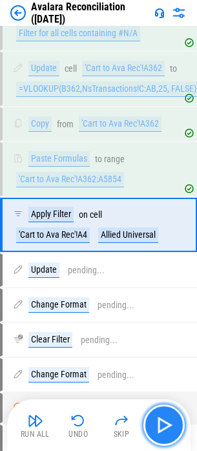
click at [160, 423] on img "button" at bounding box center [164, 425] width 21 height 21
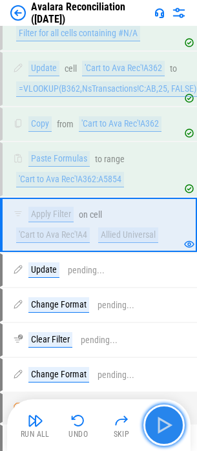
click at [173, 418] on img "button" at bounding box center [164, 425] width 21 height 21
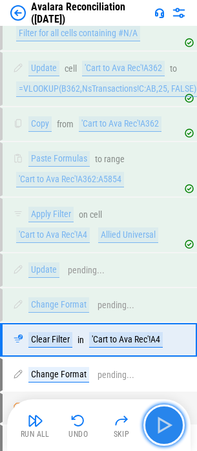
click at [173, 418] on img "button" at bounding box center [164, 425] width 21 height 21
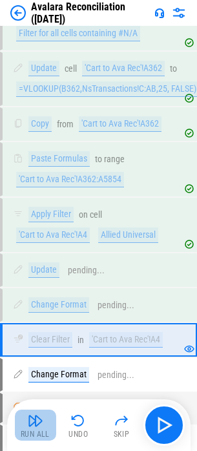
click at [39, 430] on div "Run All" at bounding box center [35, 434] width 29 height 8
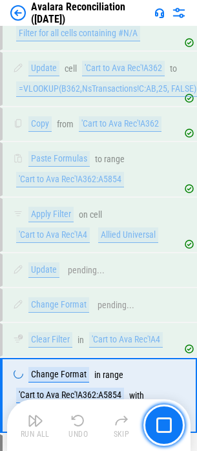
scroll to position [6543, 0]
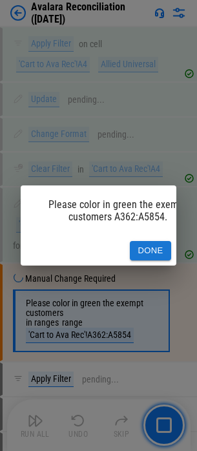
click at [142, 244] on button "Done" at bounding box center [150, 251] width 41 height 20
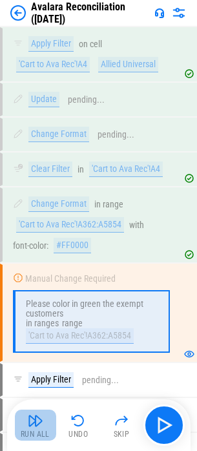
click at [40, 431] on div "Run All" at bounding box center [35, 434] width 29 height 8
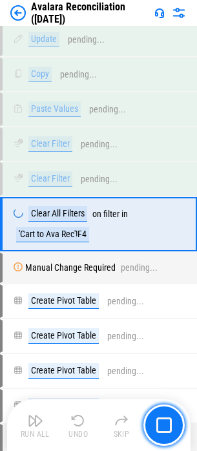
scroll to position [8969, 0]
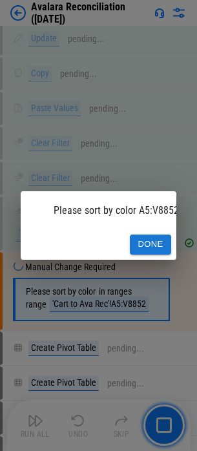
click at [149, 248] on button "Done" at bounding box center [150, 245] width 41 height 20
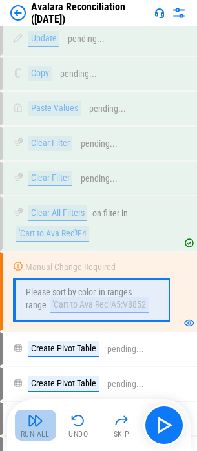
click at [43, 428] on img "button" at bounding box center [36, 421] width 16 height 16
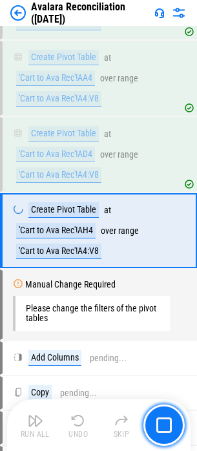
scroll to position [9341, 0]
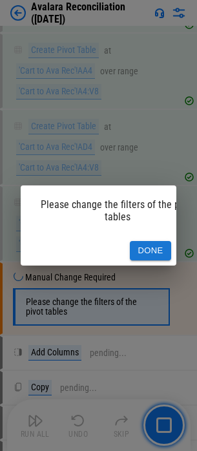
click at [147, 246] on button "Done" at bounding box center [150, 251] width 41 height 20
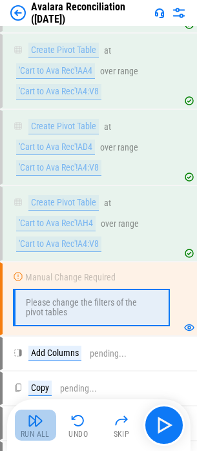
click at [45, 419] on button "Run All" at bounding box center [35, 425] width 41 height 31
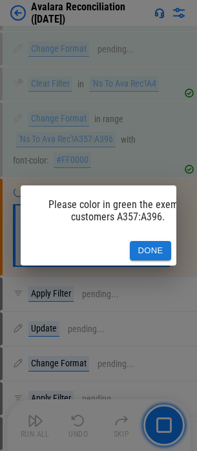
scroll to position [12251, 0]
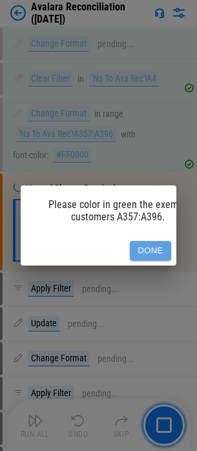
click at [156, 245] on button "Done" at bounding box center [150, 251] width 41 height 20
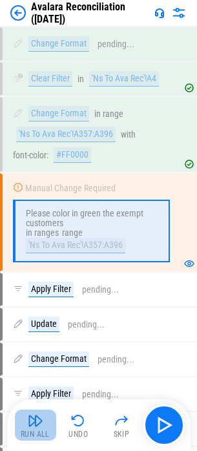
click at [39, 427] on img "button" at bounding box center [36, 421] width 16 height 16
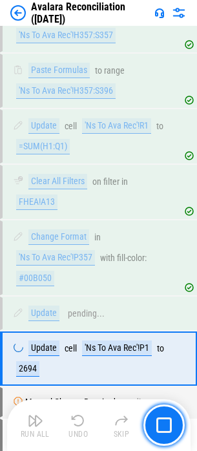
scroll to position [13957, 0]
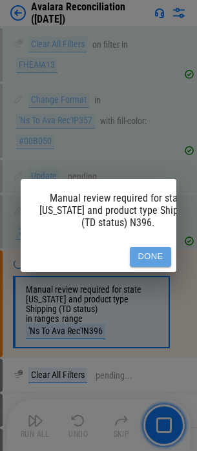
click at [145, 260] on button "Done" at bounding box center [150, 257] width 41 height 20
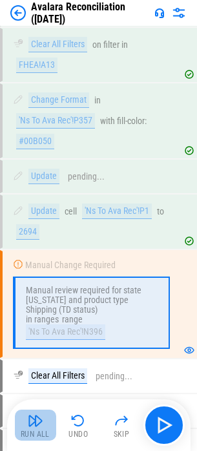
click at [30, 432] on div "Run All" at bounding box center [35, 434] width 29 height 8
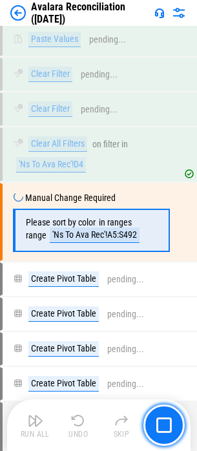
scroll to position [14732, 0]
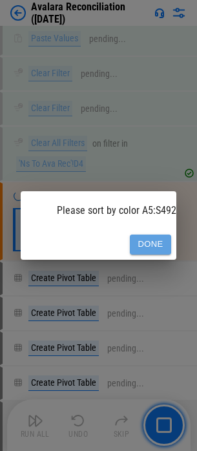
click at [147, 239] on button "Done" at bounding box center [150, 245] width 41 height 20
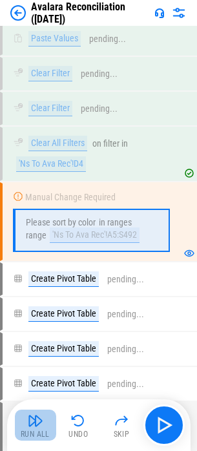
click at [30, 432] on div "Run All" at bounding box center [35, 434] width 29 height 8
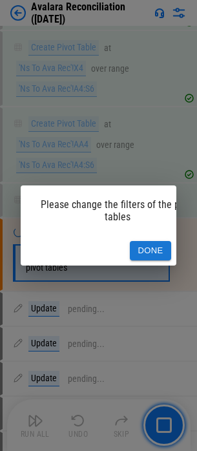
scroll to position [15070, 0]
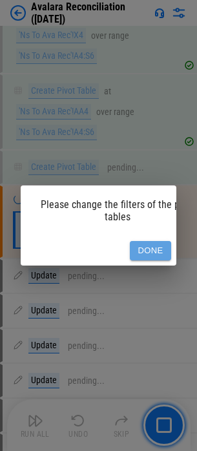
click at [149, 242] on button "Done" at bounding box center [150, 251] width 41 height 20
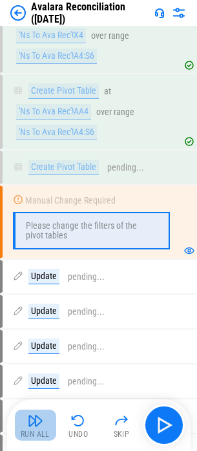
click at [32, 417] on img "button" at bounding box center [36, 421] width 16 height 16
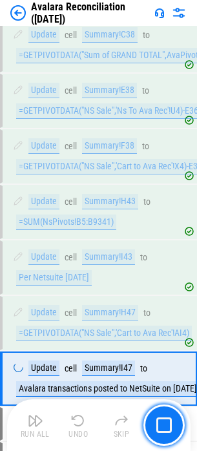
scroll to position [15744, 0]
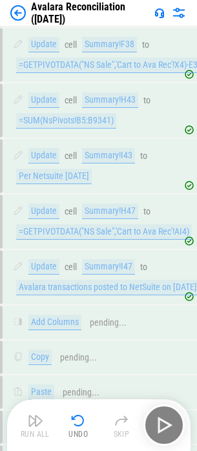
click at [32, 417] on div "Run All Undo Skip" at bounding box center [100, 425] width 171 height 41
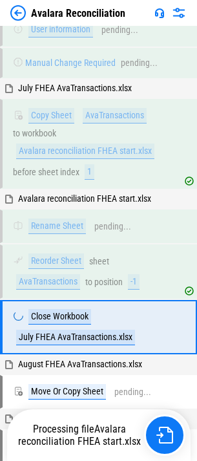
scroll to position [181, 0]
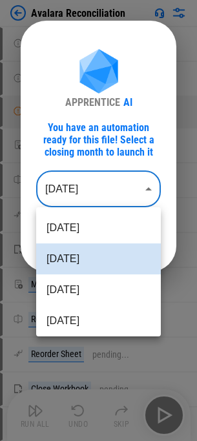
click at [80, 197] on body "Avalara Reconciliation User information pending... User information pending... …" at bounding box center [98, 220] width 197 height 441
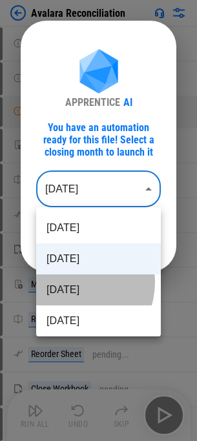
click at [71, 282] on li "[DATE]" at bounding box center [98, 290] width 125 height 31
type input "********"
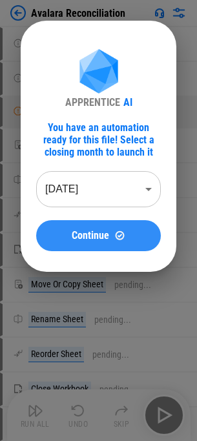
click at [96, 245] on button "Continue" at bounding box center [98, 235] width 125 height 31
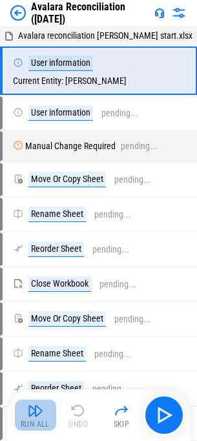
click at [25, 424] on div "Run All" at bounding box center [35, 425] width 29 height 8
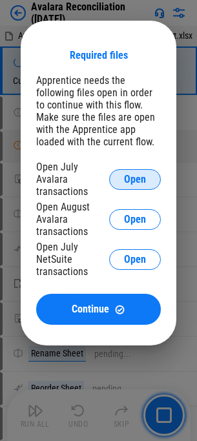
click at [125, 175] on span "Open" at bounding box center [135, 180] width 22 height 10
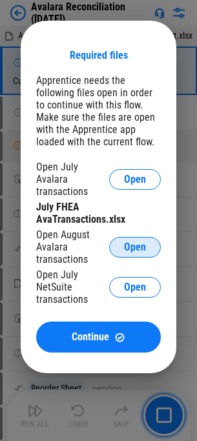
click at [127, 242] on span "Open" at bounding box center [135, 247] width 22 height 10
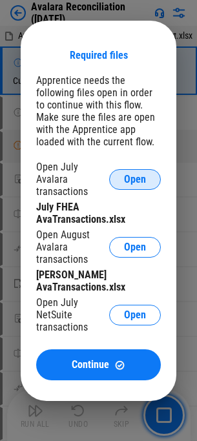
click at [129, 175] on span "Open" at bounding box center [135, 180] width 22 height 10
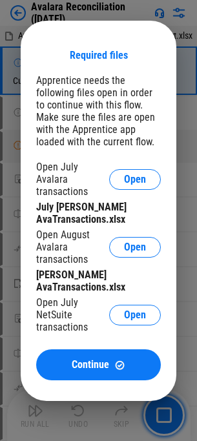
click at [133, 313] on div "Open July NetSuite transactions Open" at bounding box center [98, 315] width 125 height 37
click at [137, 309] on button "Open" at bounding box center [135, 315] width 52 height 21
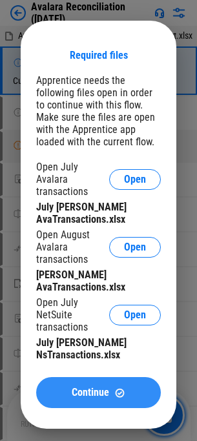
click at [96, 377] on button "Continue" at bounding box center [98, 392] width 125 height 31
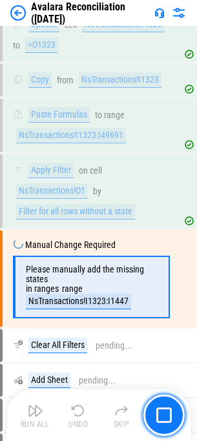
scroll to position [2638, 0]
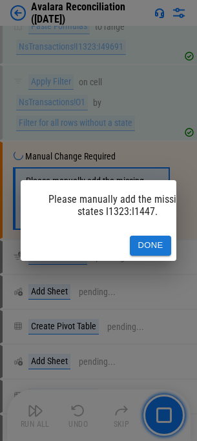
click at [154, 242] on button "Done" at bounding box center [150, 246] width 41 height 20
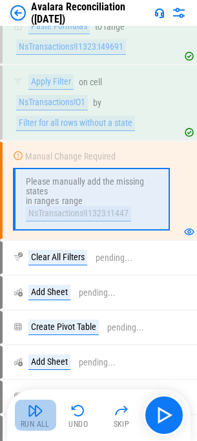
click at [40, 423] on div "Run All" at bounding box center [35, 425] width 29 height 8
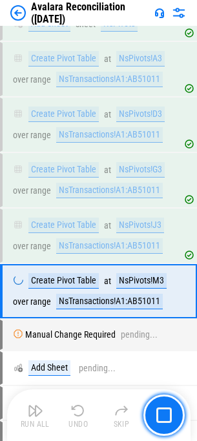
scroll to position [3117, 0]
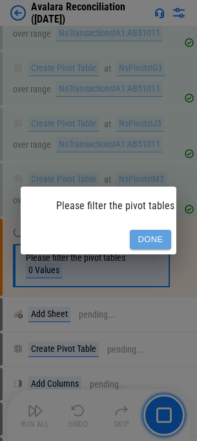
click at [152, 239] on button "Done" at bounding box center [150, 240] width 41 height 20
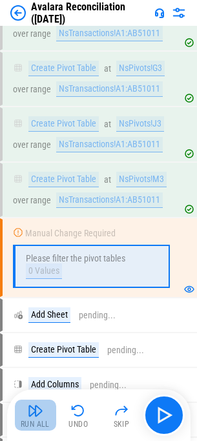
click at [28, 411] on img "button" at bounding box center [36, 411] width 16 height 16
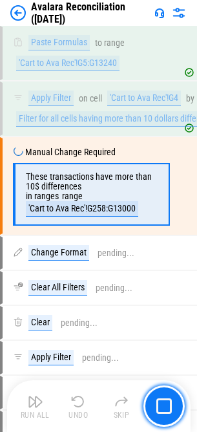
scroll to position [4250, 0]
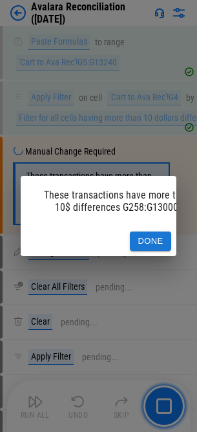
click at [140, 231] on button "Done" at bounding box center [150, 241] width 41 height 20
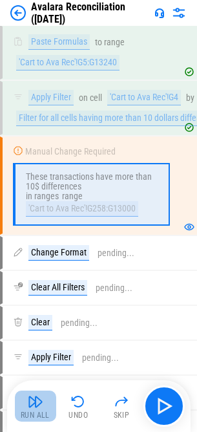
click at [26, 403] on button "Run All" at bounding box center [35, 405] width 41 height 31
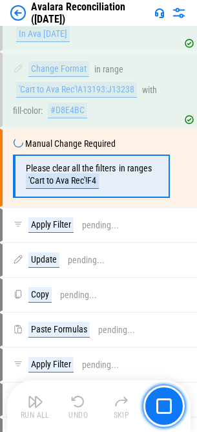
scroll to position [6135, 0]
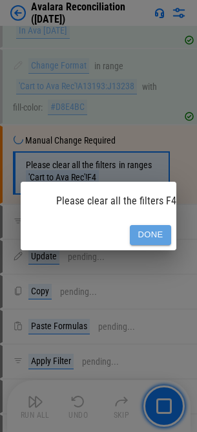
click at [158, 228] on button "Done" at bounding box center [150, 235] width 41 height 20
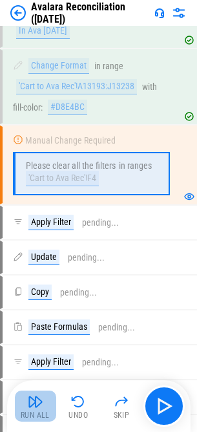
click at [41, 403] on img "button" at bounding box center [36, 402] width 16 height 16
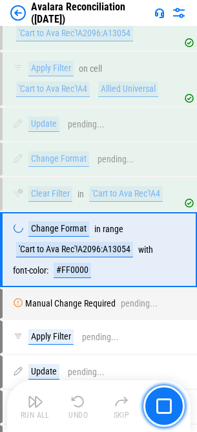
scroll to position [6614, 0]
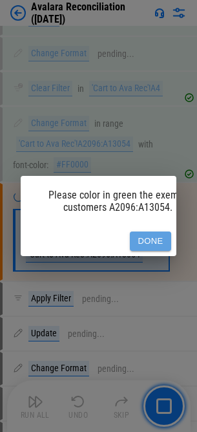
click at [147, 231] on button "Done" at bounding box center [150, 241] width 41 height 20
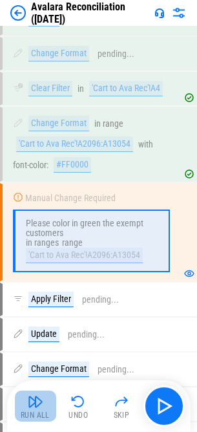
click at [47, 394] on button "Run All" at bounding box center [35, 405] width 41 height 31
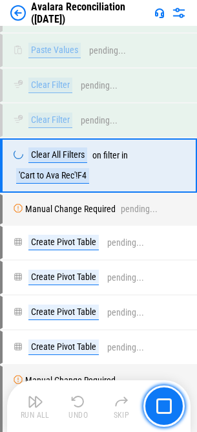
scroll to position [9103, 0]
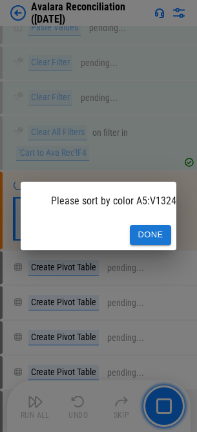
click at [133, 240] on div "Done" at bounding box center [99, 235] width 156 height 30
click at [135, 239] on button "Done" at bounding box center [150, 235] width 41 height 20
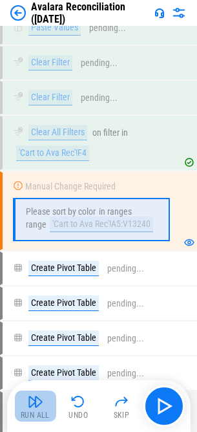
click at [49, 403] on button "Run All" at bounding box center [35, 405] width 41 height 31
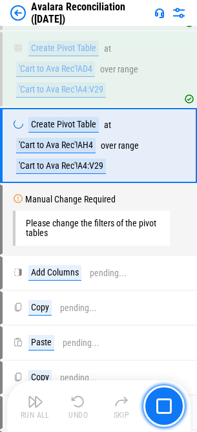
scroll to position [9475, 0]
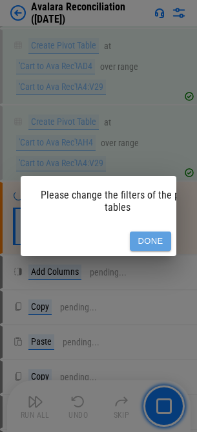
click at [153, 234] on button "Done" at bounding box center [150, 241] width 41 height 20
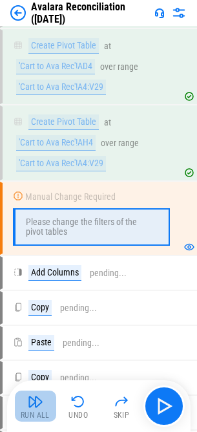
click at [45, 392] on button "Run All" at bounding box center [35, 405] width 41 height 31
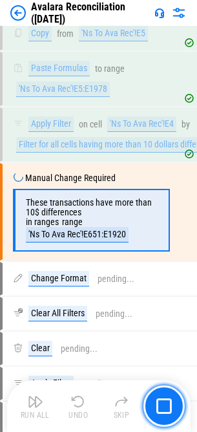
scroll to position [10435, 0]
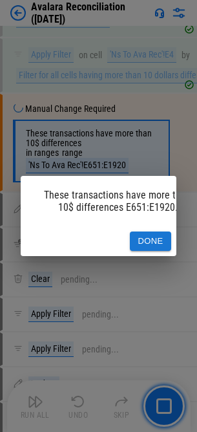
click at [153, 233] on button "Done" at bounding box center [150, 241] width 41 height 20
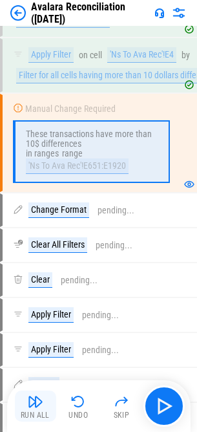
click at [43, 402] on img "button" at bounding box center [36, 402] width 16 height 16
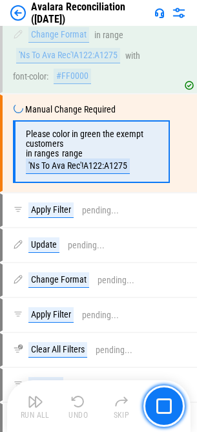
scroll to position [12573, 0]
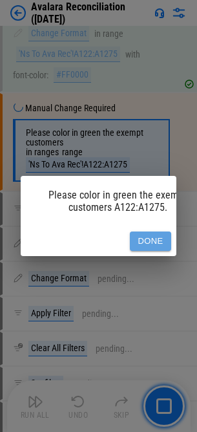
click at [168, 240] on button "Done" at bounding box center [150, 241] width 41 height 20
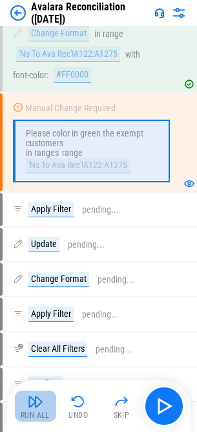
click at [43, 402] on button "Run All" at bounding box center [35, 405] width 41 height 31
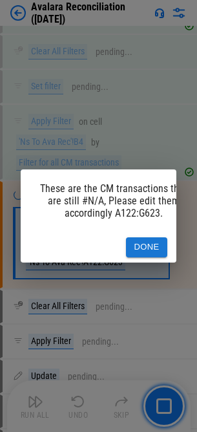
scroll to position [0, 0]
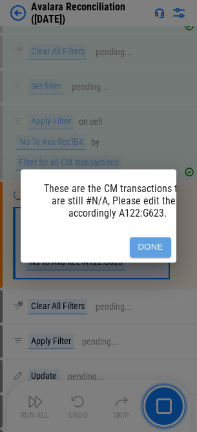
click at [155, 243] on button "Done" at bounding box center [150, 247] width 41 height 20
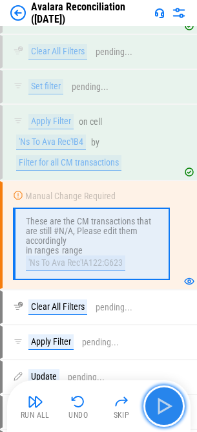
click at [163, 399] on img "button" at bounding box center [164, 406] width 21 height 21
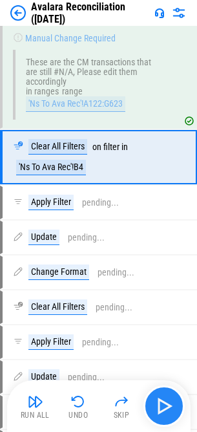
scroll to position [13123, 0]
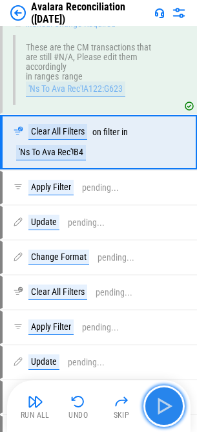
click at [163, 399] on img "button" at bounding box center [164, 406] width 21 height 21
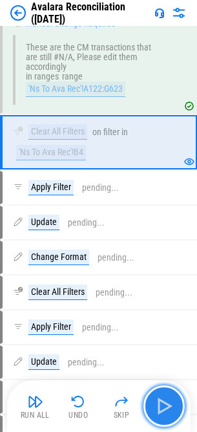
click at [163, 399] on img "button" at bounding box center [164, 406] width 21 height 21
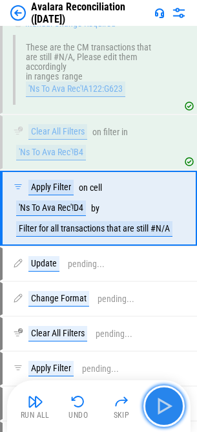
click at [163, 399] on img "button" at bounding box center [164, 406] width 21 height 21
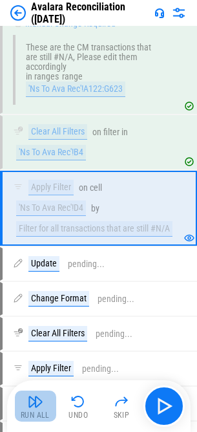
click at [53, 414] on button "Run All" at bounding box center [35, 405] width 41 height 31
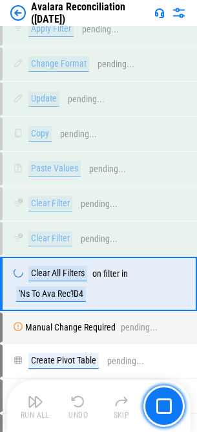
scroll to position [14986, 0]
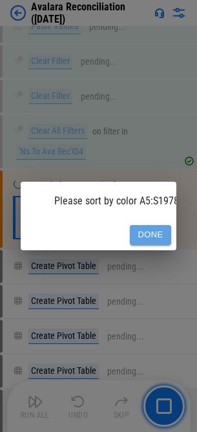
click at [140, 229] on button "Done" at bounding box center [150, 235] width 41 height 20
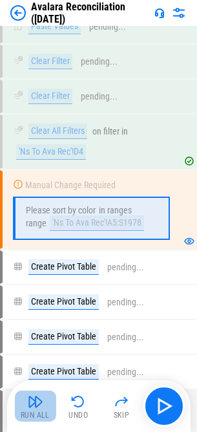
click at [39, 403] on img "button" at bounding box center [36, 402] width 16 height 16
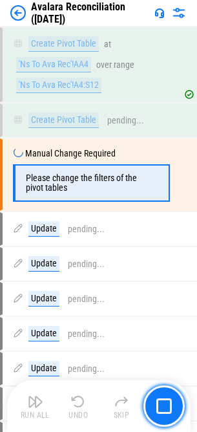
scroll to position [15392, 0]
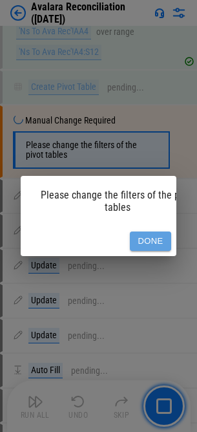
click at [142, 231] on button "Done" at bounding box center [150, 241] width 41 height 20
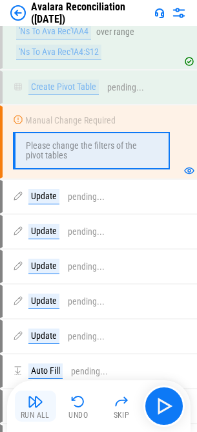
click at [38, 409] on img "button" at bounding box center [36, 402] width 16 height 16
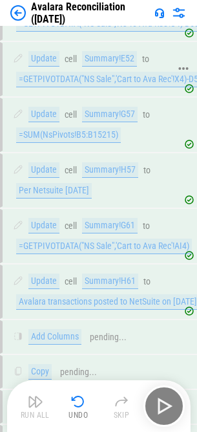
scroll to position [15951, 0]
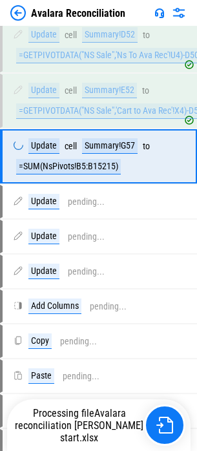
scroll to position [15925, 0]
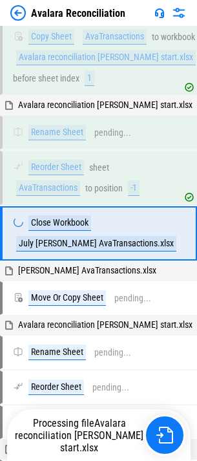
scroll to position [181, 0]
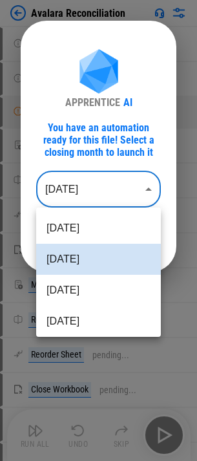
click at [80, 187] on body "Avalara Reconciliation User information pending... User information pending... …" at bounding box center [98, 230] width 197 height 461
click at [61, 282] on li "[DATE]" at bounding box center [98, 290] width 125 height 31
type input "********"
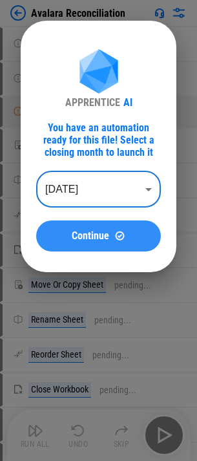
click at [103, 236] on span "Continue" at bounding box center [90, 236] width 37 height 10
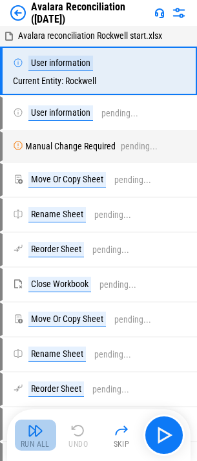
click at [43, 430] on img "button" at bounding box center [36, 431] width 16 height 16
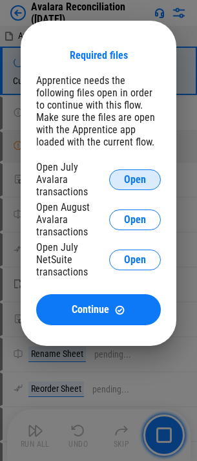
click at [125, 169] on button "Open" at bounding box center [135, 179] width 52 height 21
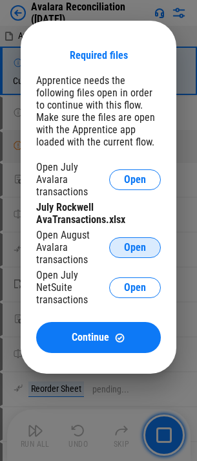
click at [145, 242] on span "Open" at bounding box center [135, 247] width 22 height 10
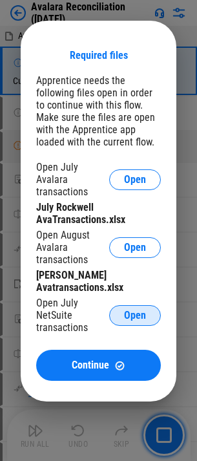
click at [126, 310] on span "Open" at bounding box center [135, 315] width 22 height 10
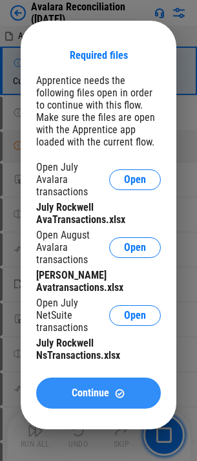
click at [63, 388] on button "Continue" at bounding box center [98, 392] width 125 height 31
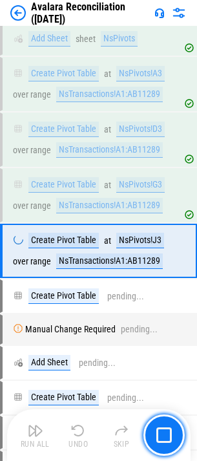
scroll to position [2904, 0]
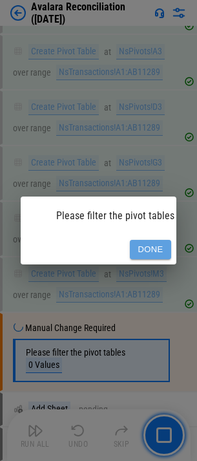
click at [149, 253] on button "Done" at bounding box center [150, 250] width 41 height 20
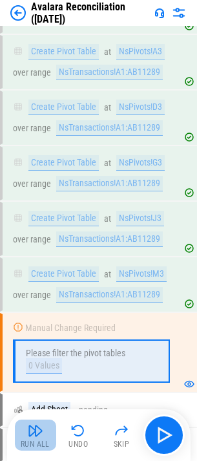
click at [31, 440] on div "Run All" at bounding box center [35, 444] width 29 height 8
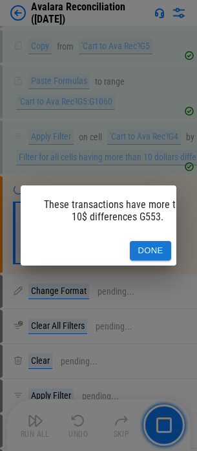
scroll to position [4093, 0]
click at [144, 250] on button "Done" at bounding box center [150, 251] width 41 height 20
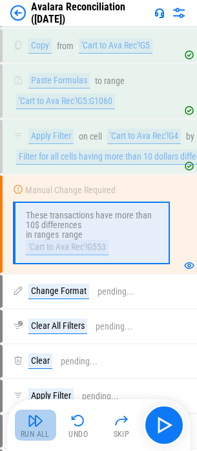
click at [34, 416] on img "button" at bounding box center [36, 421] width 16 height 16
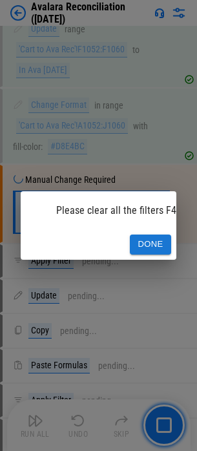
scroll to position [5896, 0]
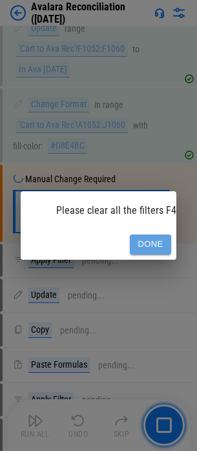
click at [135, 242] on button "Done" at bounding box center [150, 245] width 41 height 20
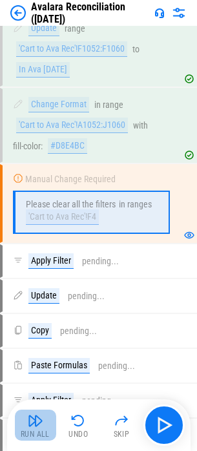
click at [38, 419] on img "button" at bounding box center [36, 421] width 16 height 16
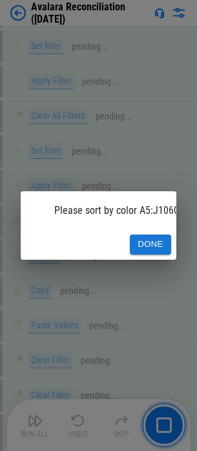
scroll to position [8122, 0]
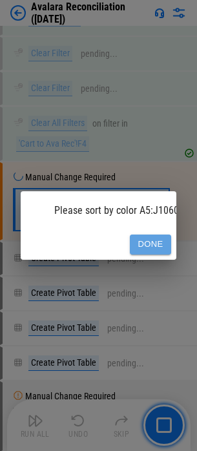
click at [154, 248] on button "Done" at bounding box center [150, 245] width 41 height 20
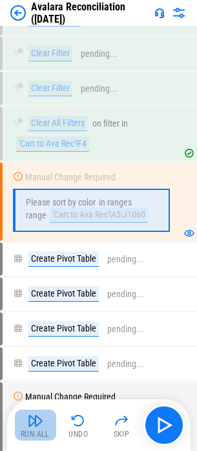
click at [54, 421] on button "Run All" at bounding box center [35, 425] width 41 height 31
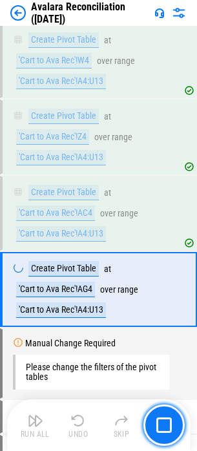
scroll to position [8426, 0]
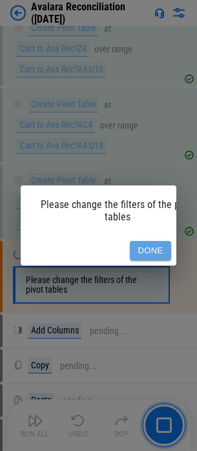
click at [154, 253] on button "Done" at bounding box center [150, 251] width 41 height 20
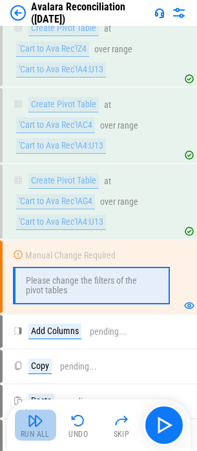
click at [30, 432] on div "Run All" at bounding box center [35, 434] width 29 height 8
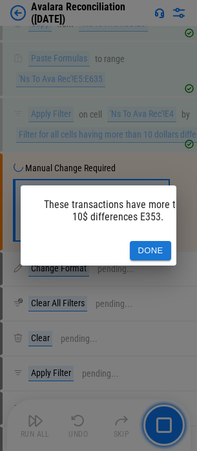
scroll to position [9386, 0]
click at [169, 251] on button "Done" at bounding box center [150, 251] width 41 height 20
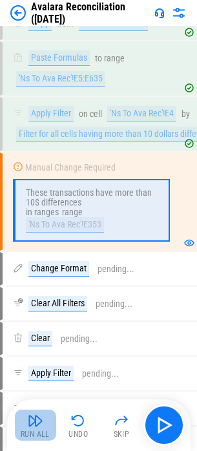
click at [28, 420] on img "button" at bounding box center [36, 421] width 16 height 16
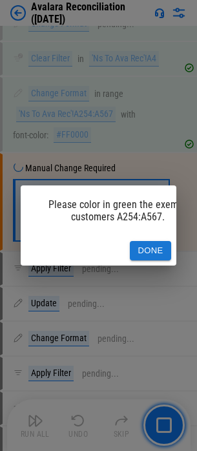
scroll to position [11483, 0]
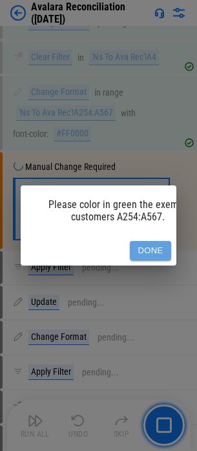
click at [144, 251] on button "Done" at bounding box center [150, 251] width 41 height 20
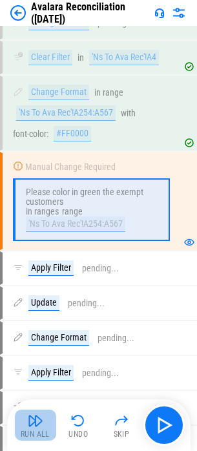
click at [44, 412] on button "Run All" at bounding box center [35, 425] width 41 height 31
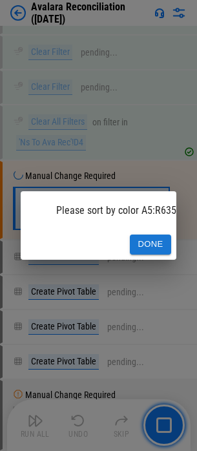
scroll to position [13972, 0]
click at [155, 244] on button "Done" at bounding box center [150, 245] width 41 height 20
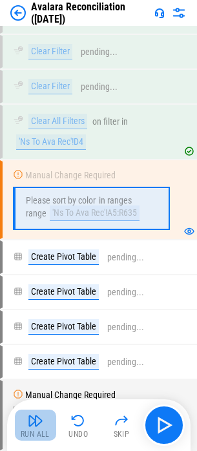
click at [45, 421] on button "Run All" at bounding box center [35, 425] width 41 height 31
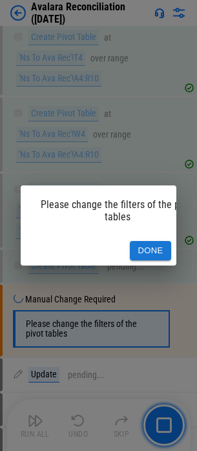
scroll to position [14310, 0]
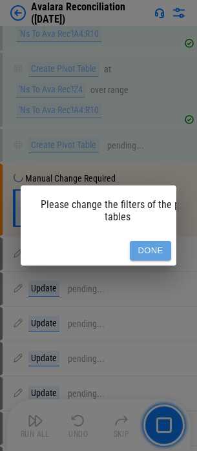
click at [141, 252] on button "Done" at bounding box center [150, 251] width 41 height 20
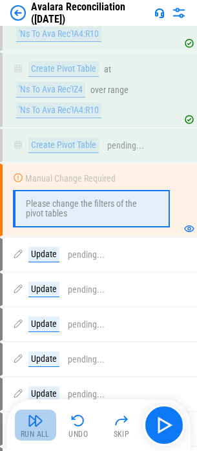
click at [47, 425] on button "Run All" at bounding box center [35, 425] width 41 height 31
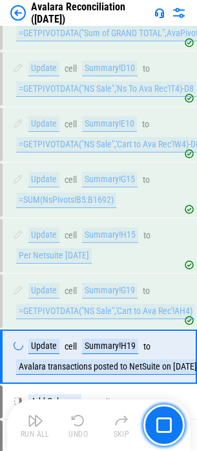
scroll to position [14984, 0]
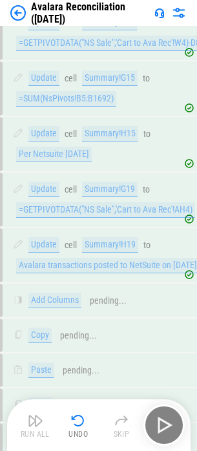
click at [47, 425] on div "Run All Undo Skip" at bounding box center [100, 425] width 171 height 41
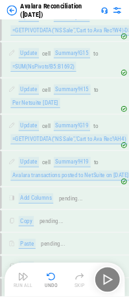
scroll to position [18855, 0]
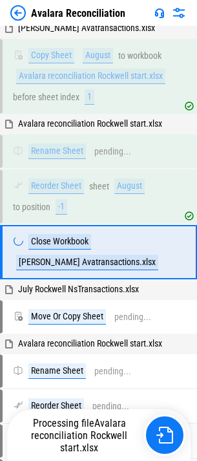
scroll to position [442, 0]
